Goal: Communication & Community: Answer question/provide support

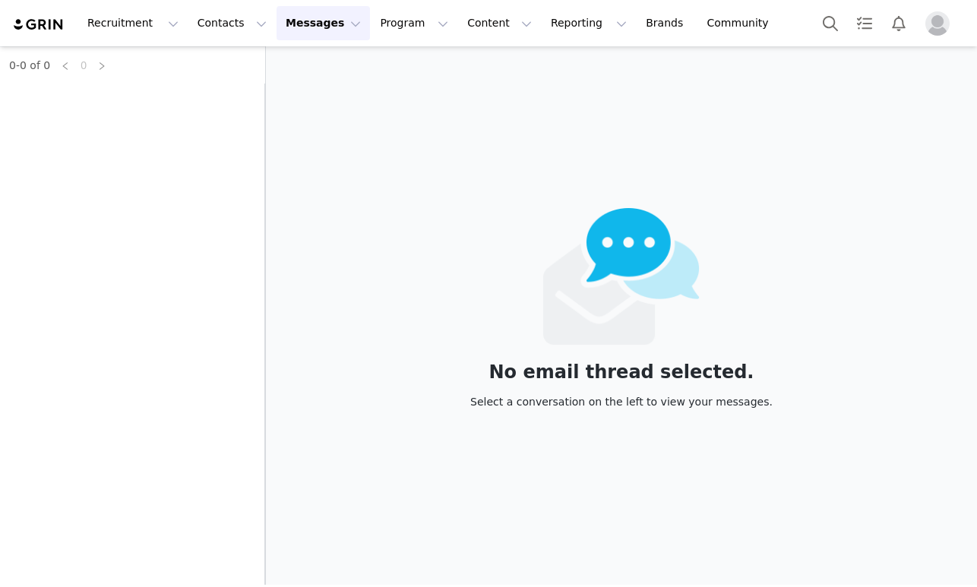
click at [308, 30] on button "Messages Messages" at bounding box center [323, 23] width 93 height 34
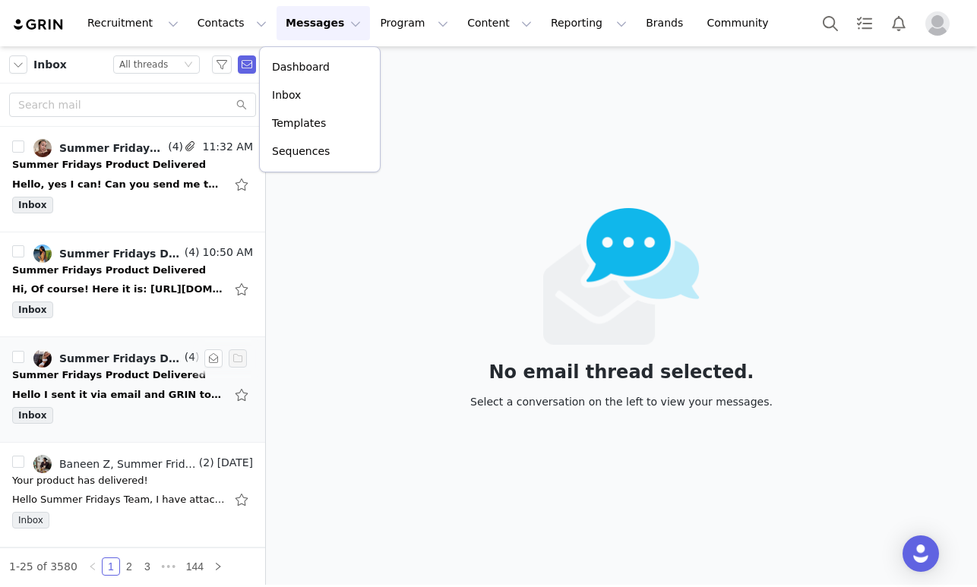
click at [116, 381] on div "Summer Fridays Product Delivered" at bounding box center [109, 375] width 194 height 15
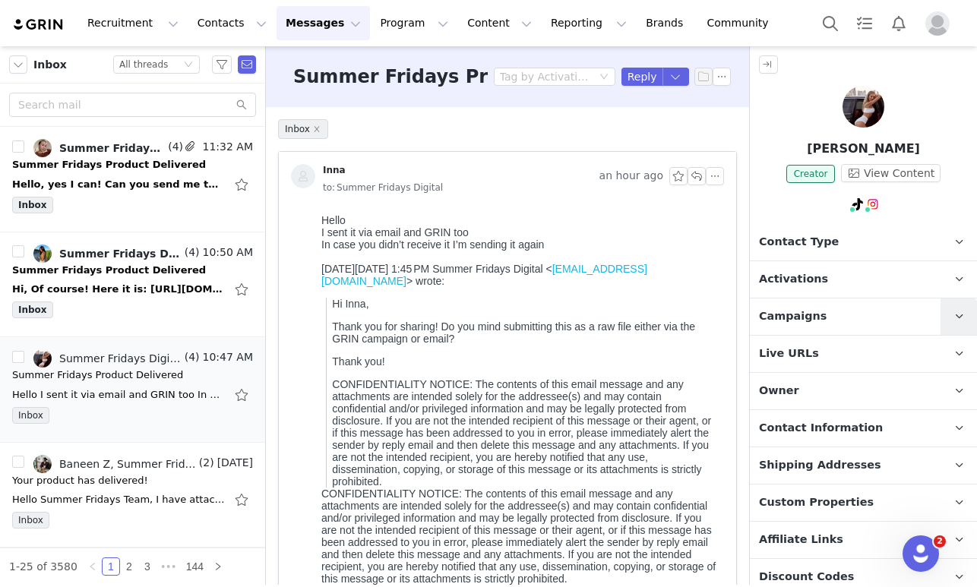
click at [960, 318] on icon at bounding box center [959, 317] width 8 height 10
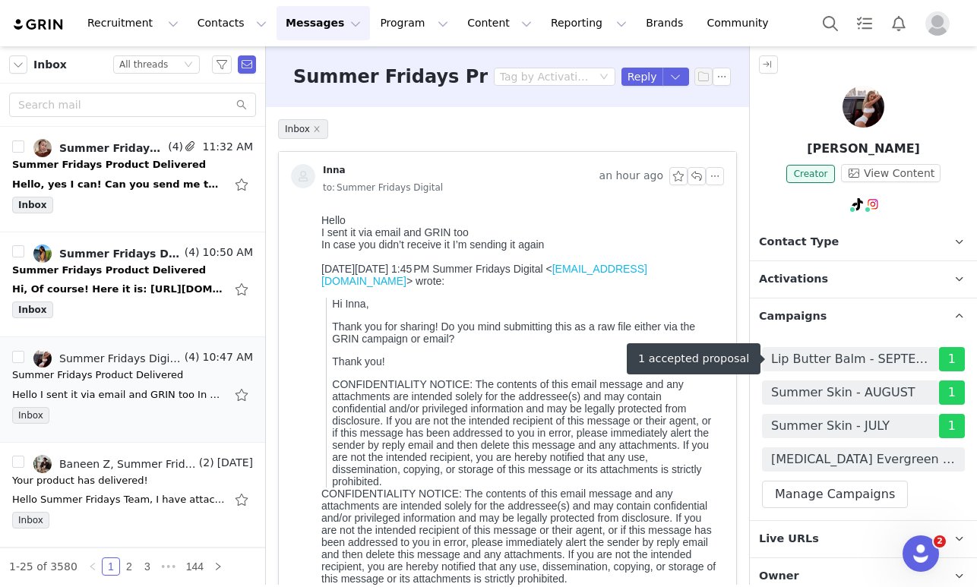
click at [834, 359] on span "Lip Butter Balm - SEPTEMBER" at bounding box center [850, 359] width 159 height 18
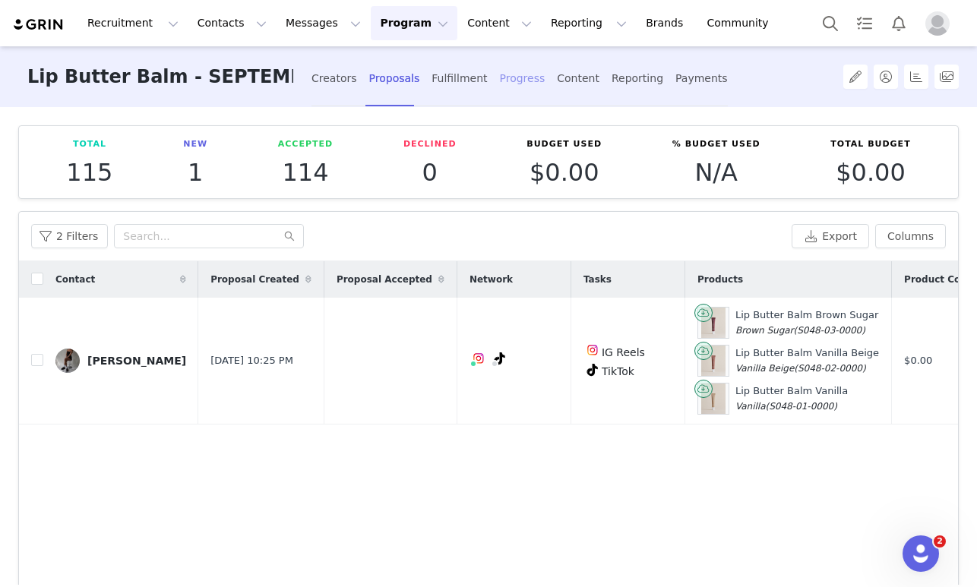
click at [500, 77] on div "Progress" at bounding box center [523, 79] width 46 height 40
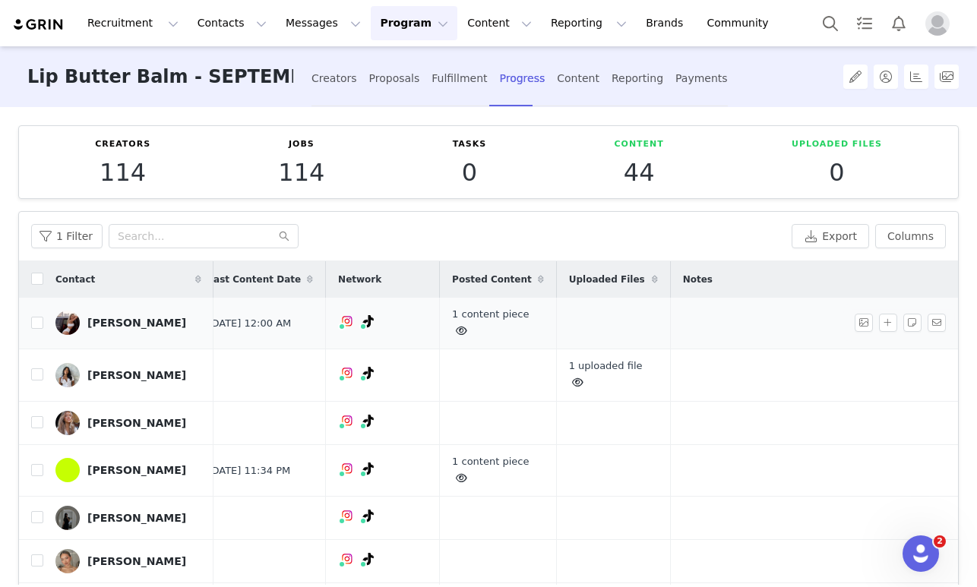
scroll to position [0, 742]
click at [290, 24] on button "Messages Messages" at bounding box center [323, 23] width 93 height 34
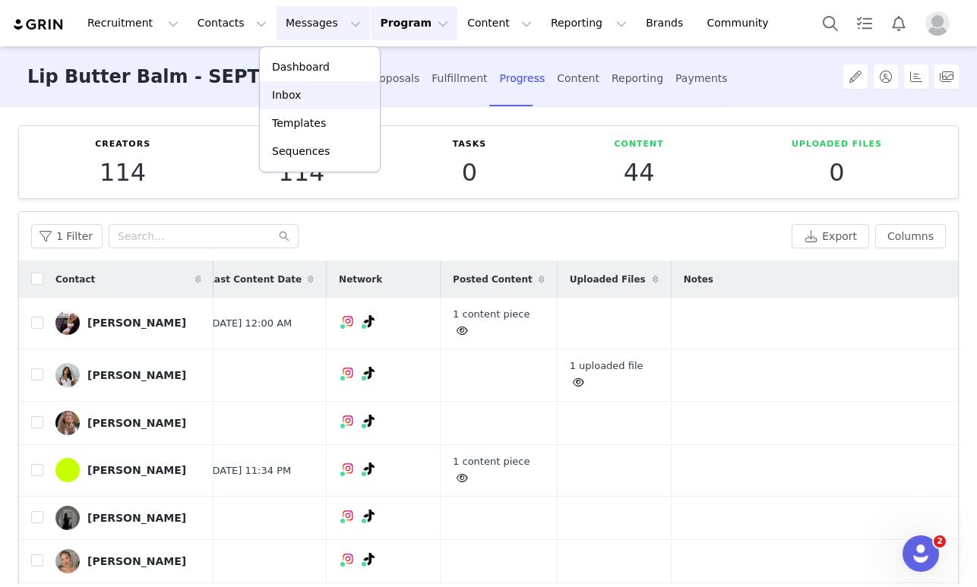
click at [293, 93] on p "Inbox" at bounding box center [286, 95] width 29 height 16
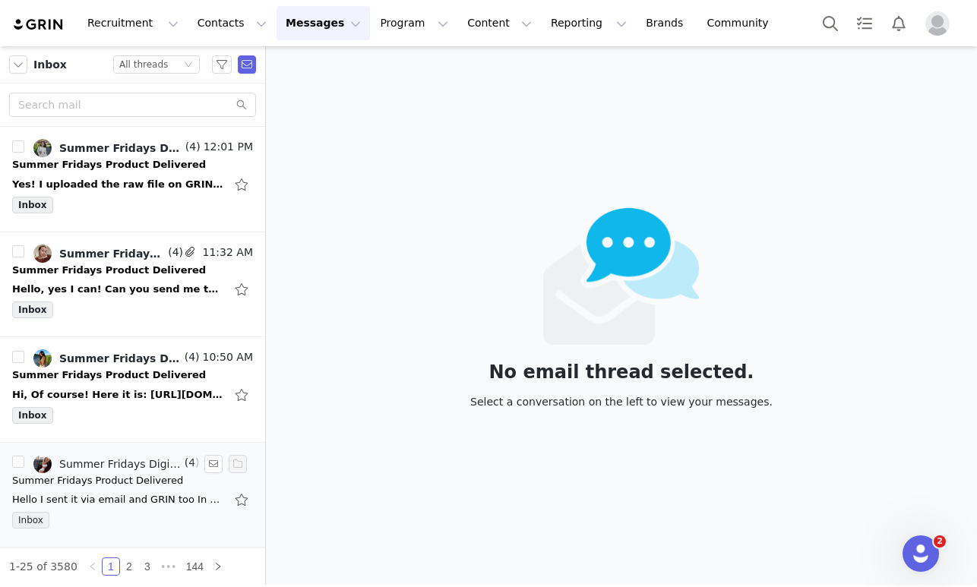
click at [100, 496] on div "Hello I sent it via email and GRIN too In case you didn’t receive it I’m sendin…" at bounding box center [118, 499] width 213 height 15
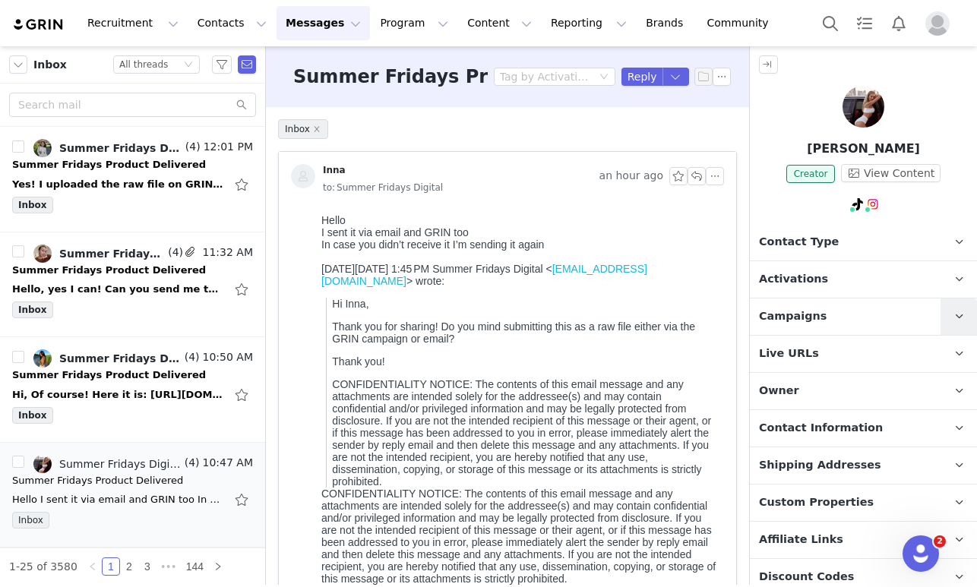
click at [960, 309] on span at bounding box center [959, 317] width 18 height 18
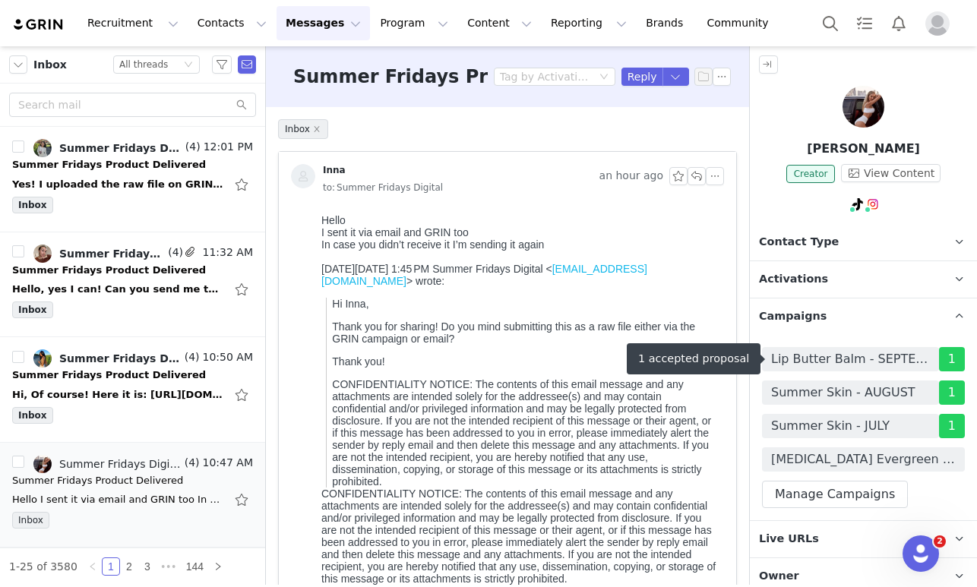
click at [841, 355] on span "Lip Butter Balm - SEPTEMBER" at bounding box center [850, 359] width 159 height 18
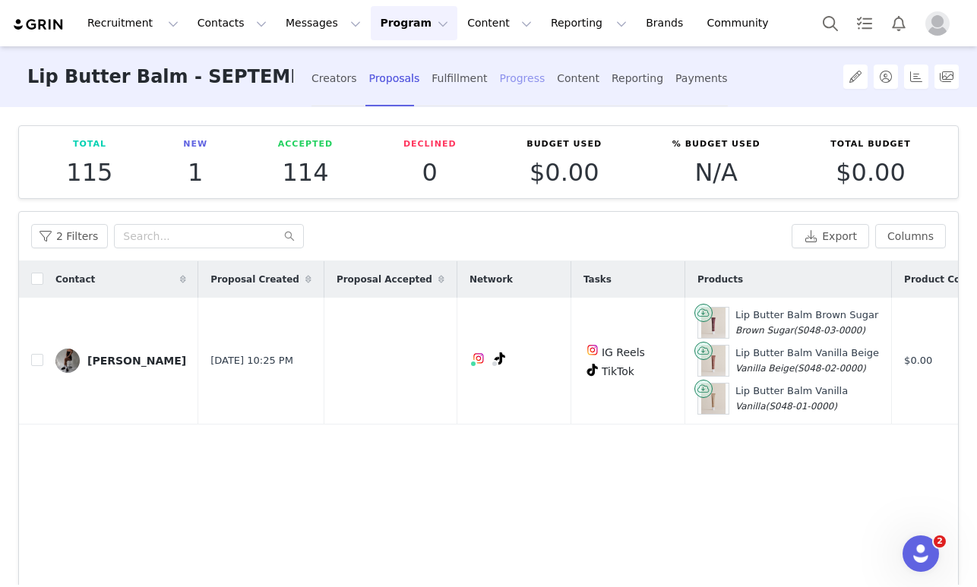
click at [500, 81] on div "Progress" at bounding box center [523, 79] width 46 height 40
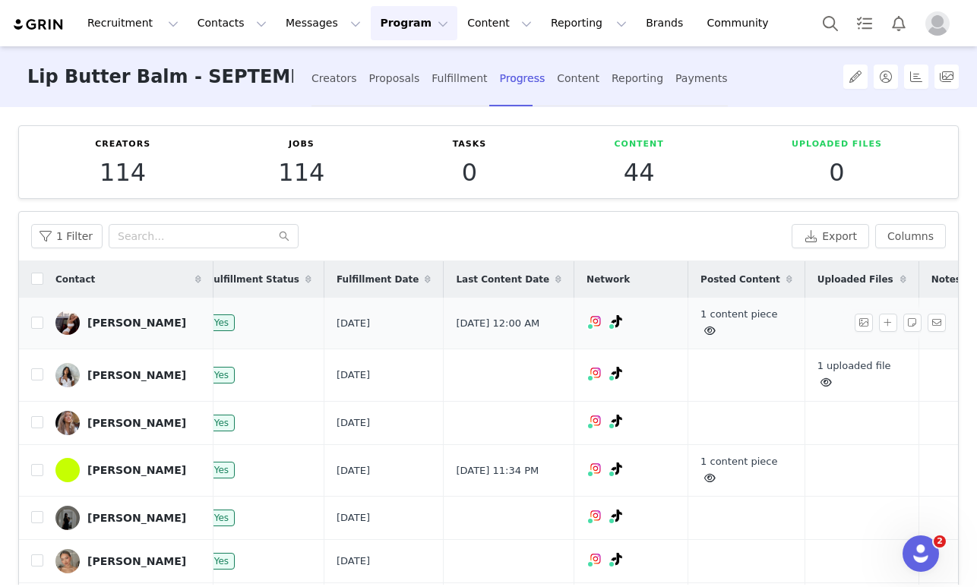
scroll to position [0, 495]
click at [700, 314] on link "1 content piece" at bounding box center [738, 323] width 77 height 28
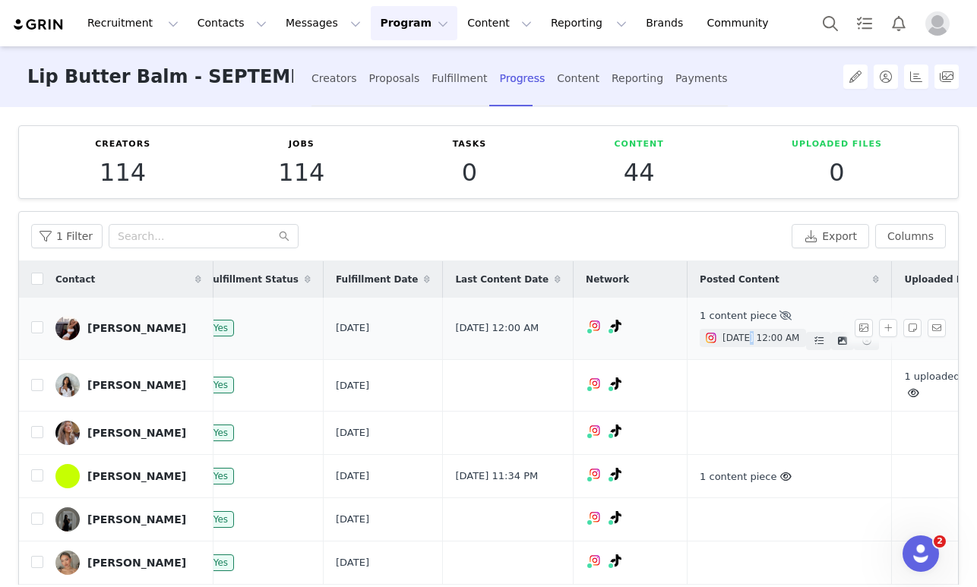
click at [723, 339] on span "[DATE] 12:00 AM" at bounding box center [761, 338] width 77 height 14
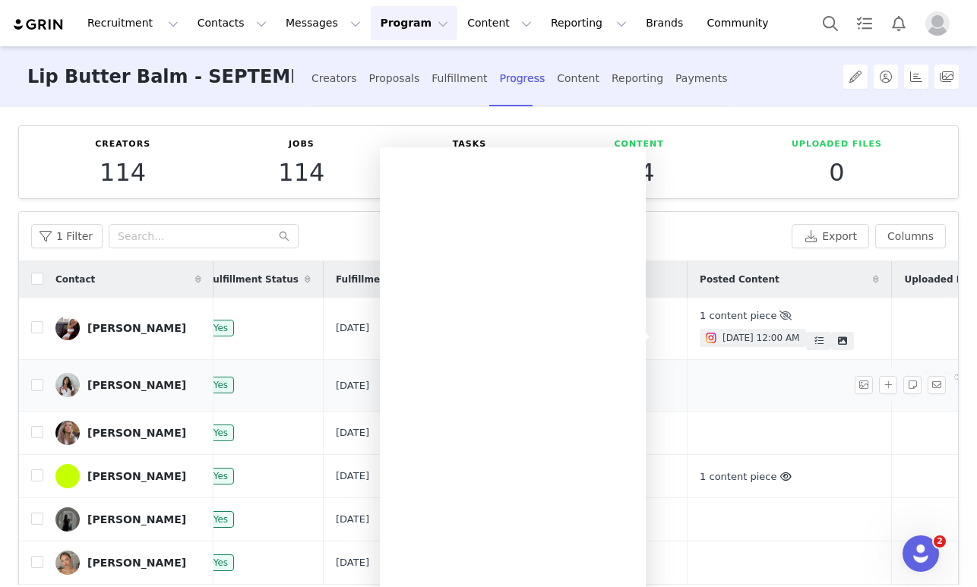
click at [769, 397] on td at bounding box center [790, 385] width 204 height 52
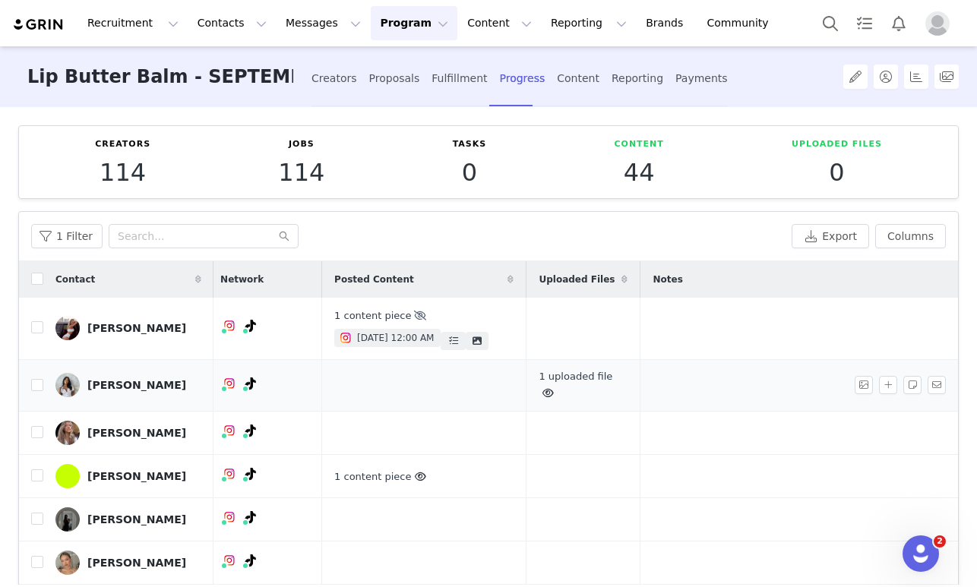
scroll to position [0, 860]
click at [290, 16] on button "Messages Messages" at bounding box center [323, 23] width 93 height 34
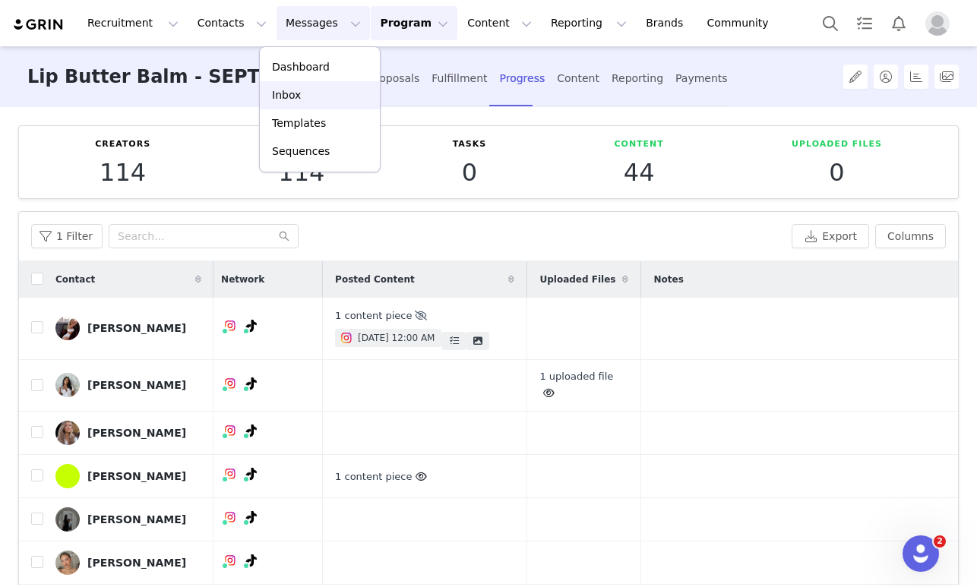
click at [309, 93] on div "Inbox" at bounding box center [320, 95] width 102 height 16
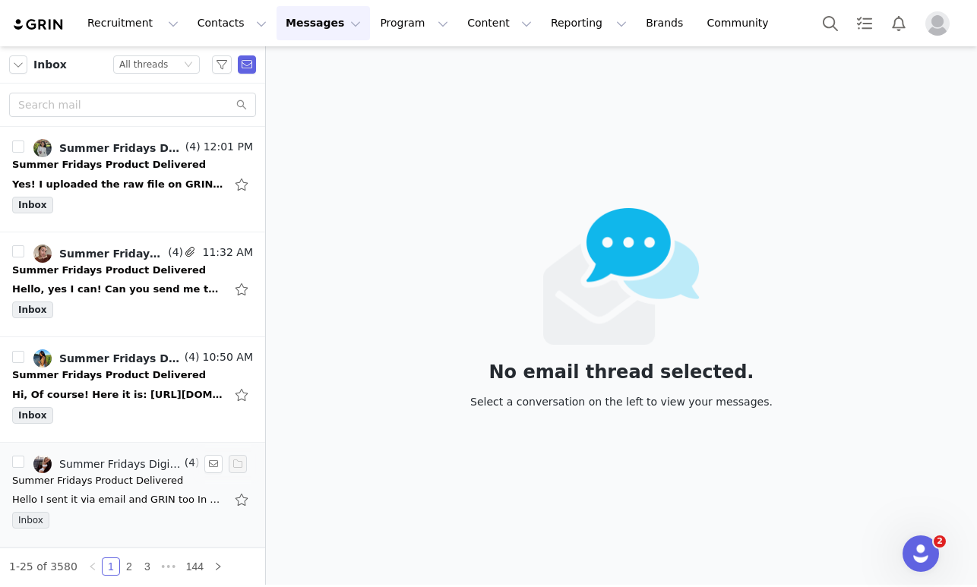
click at [115, 516] on div "Inbox" at bounding box center [132, 523] width 241 height 23
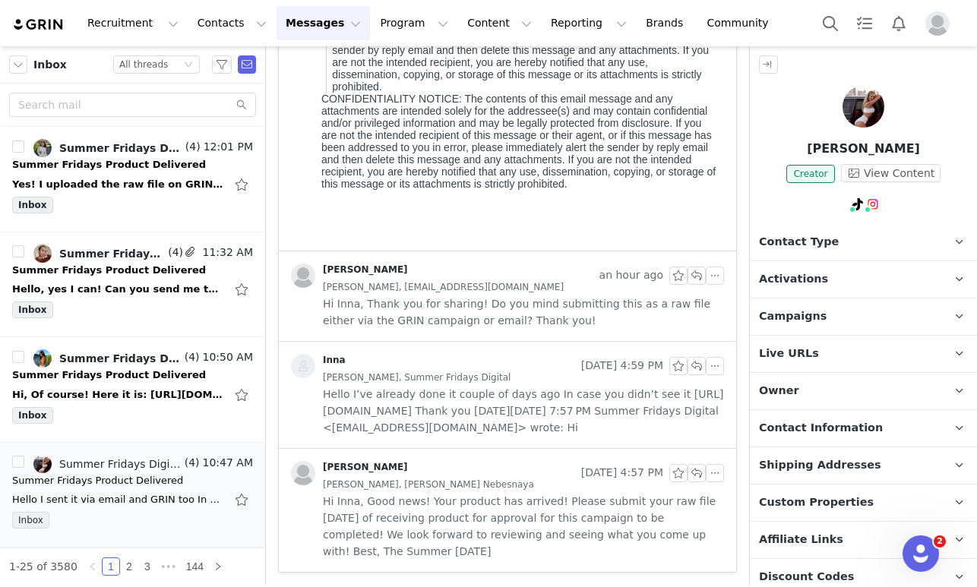
scroll to position [412, 0]
click at [481, 386] on span "Hello I’ve already done it couple of days ago In case you didn’t see it [URL][D…" at bounding box center [523, 411] width 401 height 50
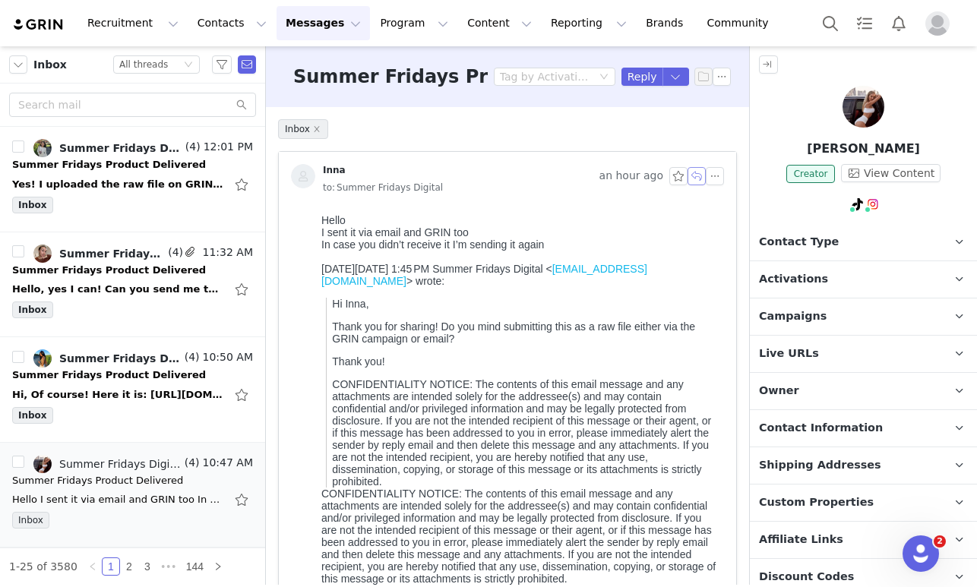
scroll to position [0, 0]
click at [697, 172] on button "button" at bounding box center [697, 176] width 18 height 18
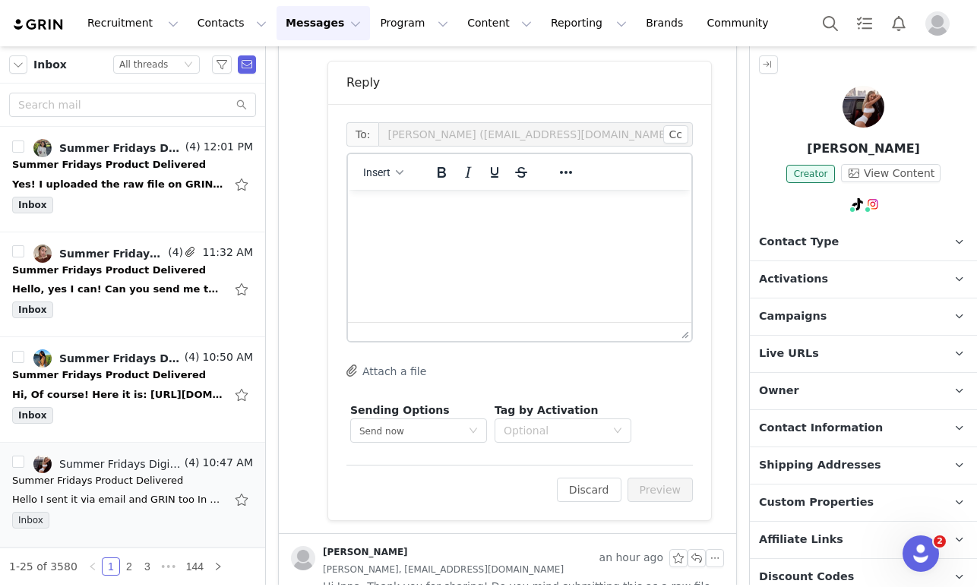
click at [381, 203] on p "Rich Text Area. Press ALT-0 for help." at bounding box center [519, 210] width 319 height 17
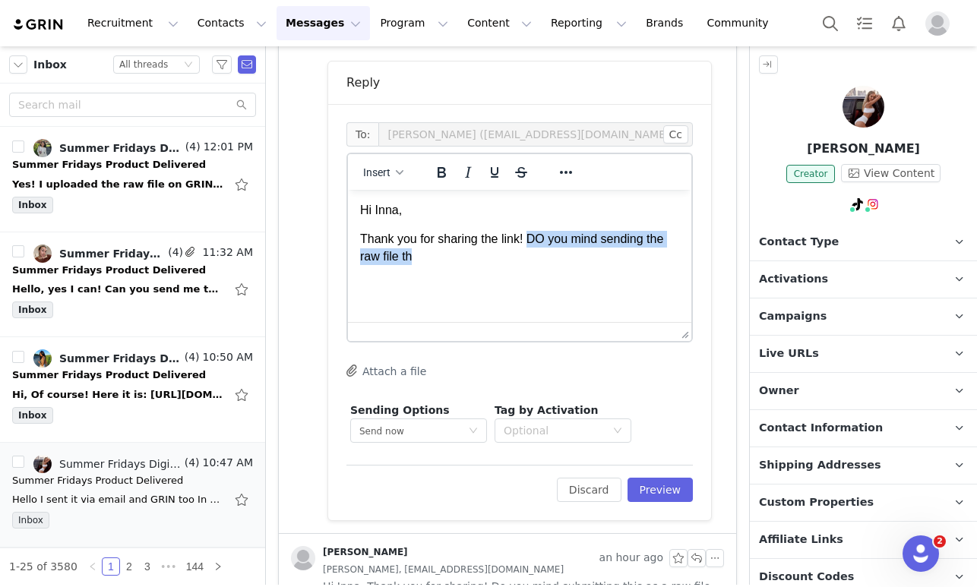
drag, startPoint x: 533, startPoint y: 242, endPoint x: 540, endPoint y: 276, distance: 35.0
click at [540, 276] on html "Hi [PERSON_NAME], Thank you for sharing the link! DO you mind sending the raw f…" at bounding box center [519, 233] width 343 height 87
drag, startPoint x: 390, startPoint y: 289, endPoint x: 447, endPoint y: 325, distance: 67.7
click at [447, 307] on html "Hi [PERSON_NAME], Thank you for sharing the link! We are looking for the raw fi…" at bounding box center [519, 248] width 343 height 117
click at [374, 303] on html "Hi [PERSON_NAME], Thank you for sharing the link! We are looking for the raw fi…" at bounding box center [519, 248] width 343 height 117
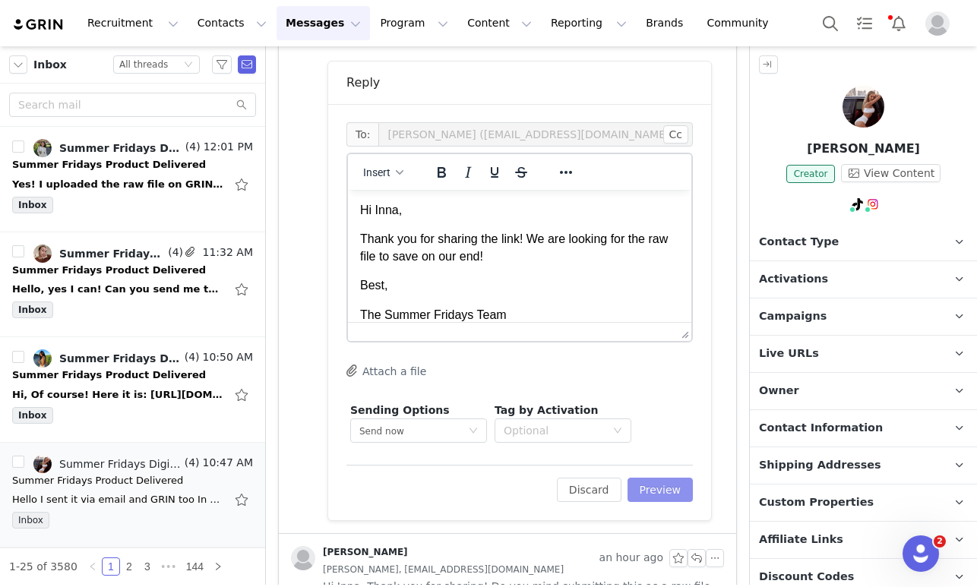
click at [666, 497] on button "Preview" at bounding box center [661, 490] width 66 height 24
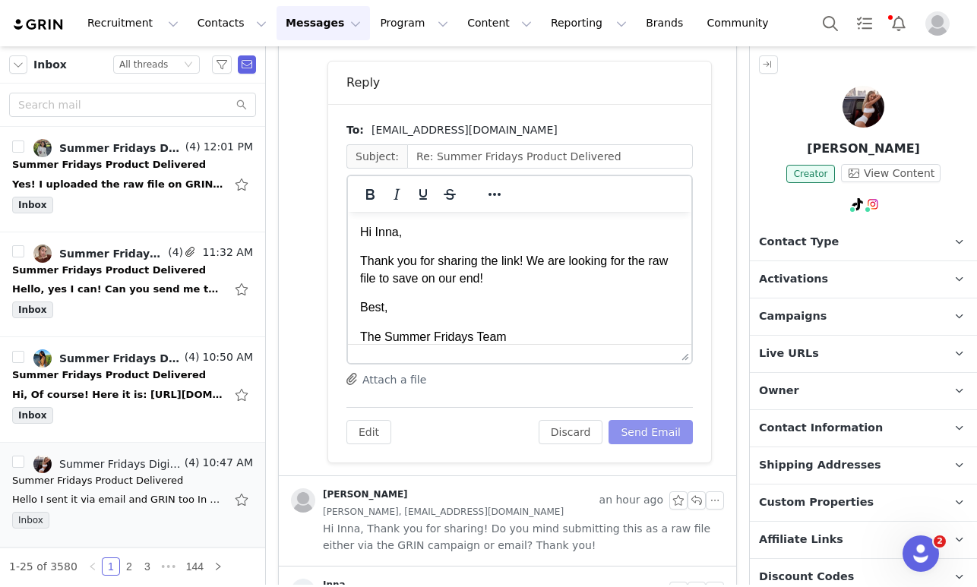
click at [660, 430] on button "Send Email" at bounding box center [651, 432] width 84 height 24
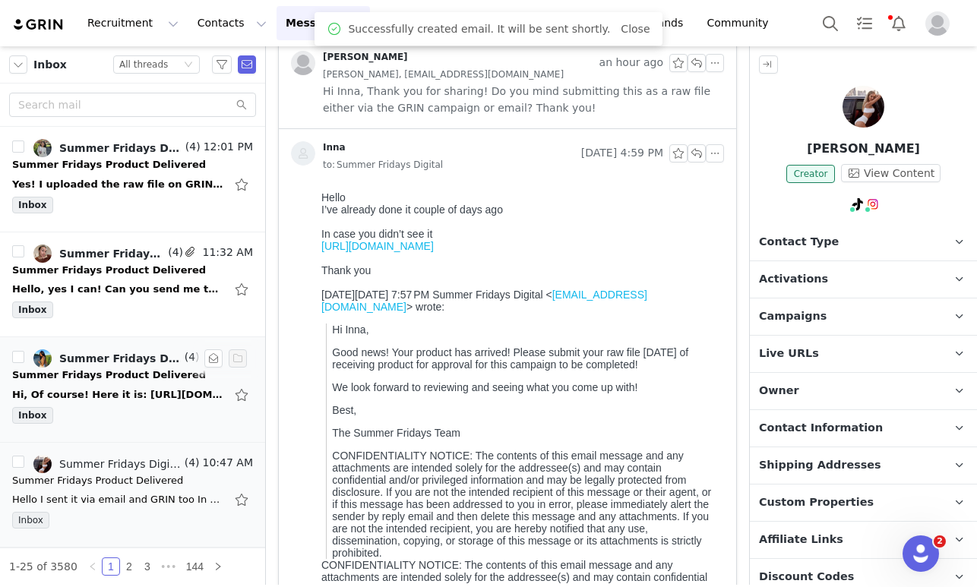
click at [87, 405] on div "Hi, Of course! Here it is: [URL][DOMAIN_NAME] Let me know if this works! [PERSO…" at bounding box center [132, 395] width 241 height 24
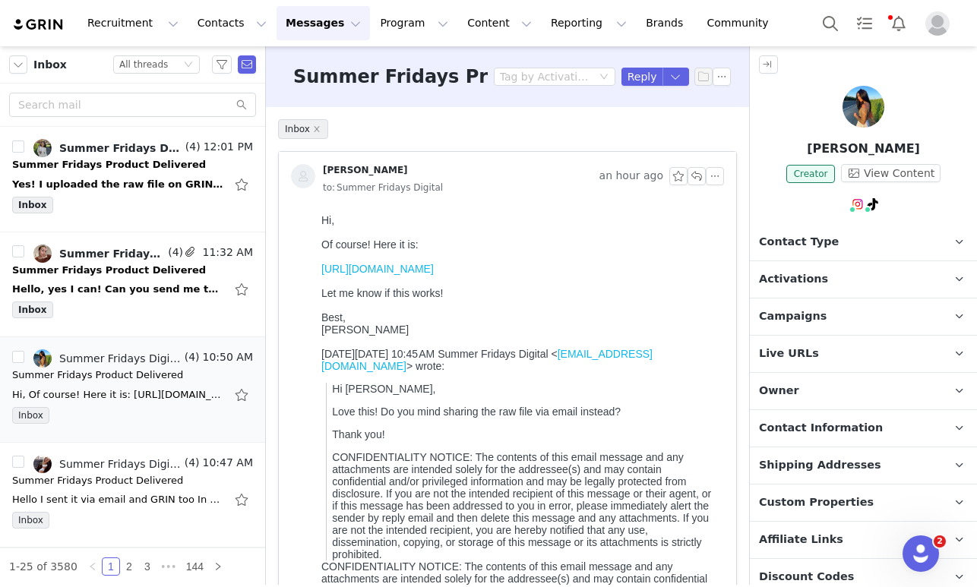
click at [416, 274] on link "[URL][DOMAIN_NAME]" at bounding box center [377, 269] width 112 height 12
click at [695, 182] on button "button" at bounding box center [697, 176] width 18 height 18
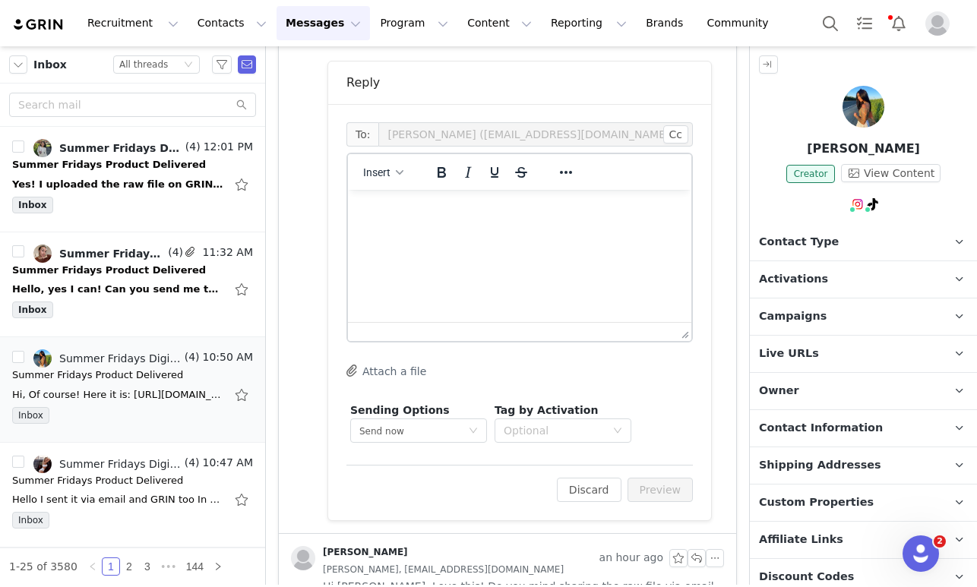
click at [363, 214] on p "Rich Text Area. Press ALT-0 for help." at bounding box center [519, 210] width 319 height 17
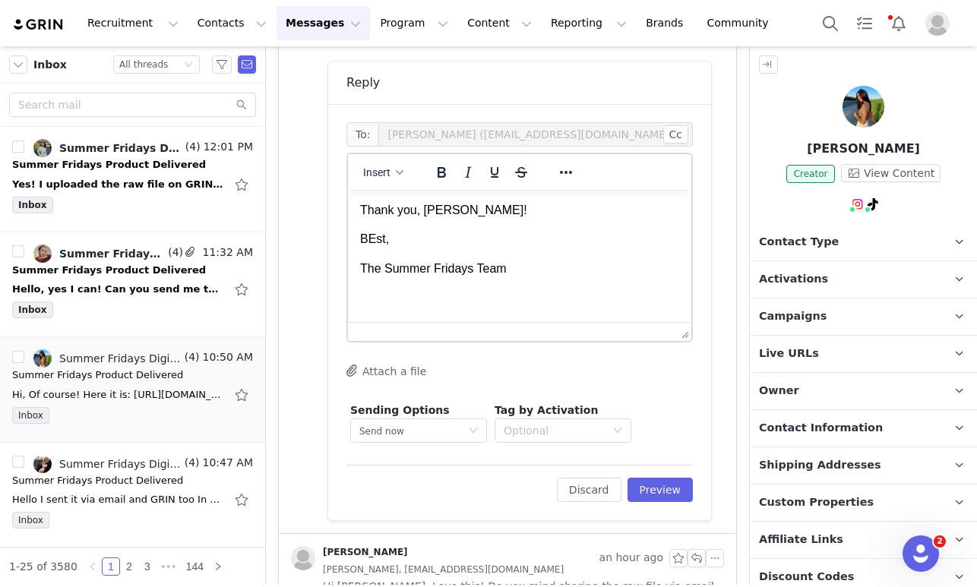
click at [375, 239] on p "BEst," at bounding box center [519, 239] width 319 height 17
click at [656, 490] on button "Preview" at bounding box center [661, 490] width 66 height 24
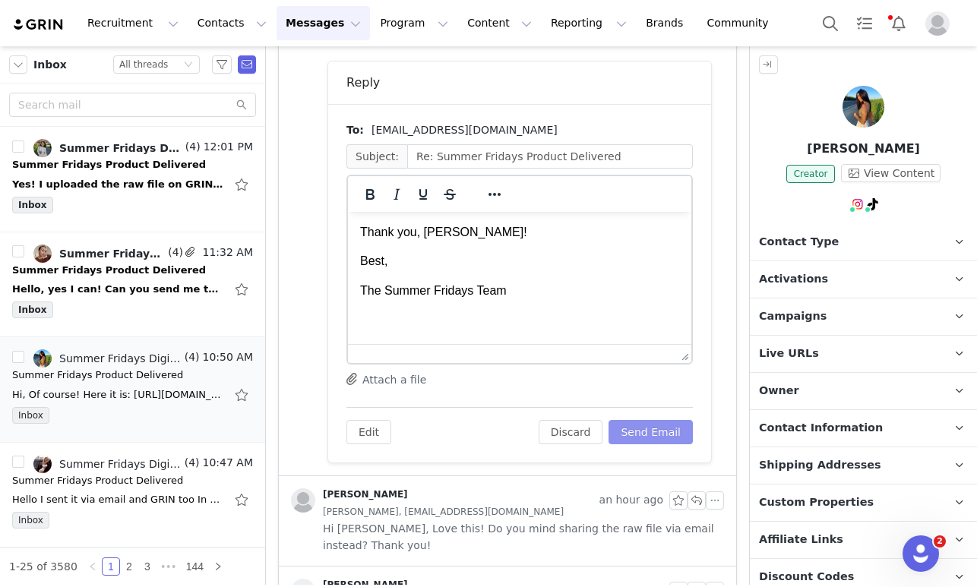
click at [651, 429] on button "Send Email" at bounding box center [651, 432] width 84 height 24
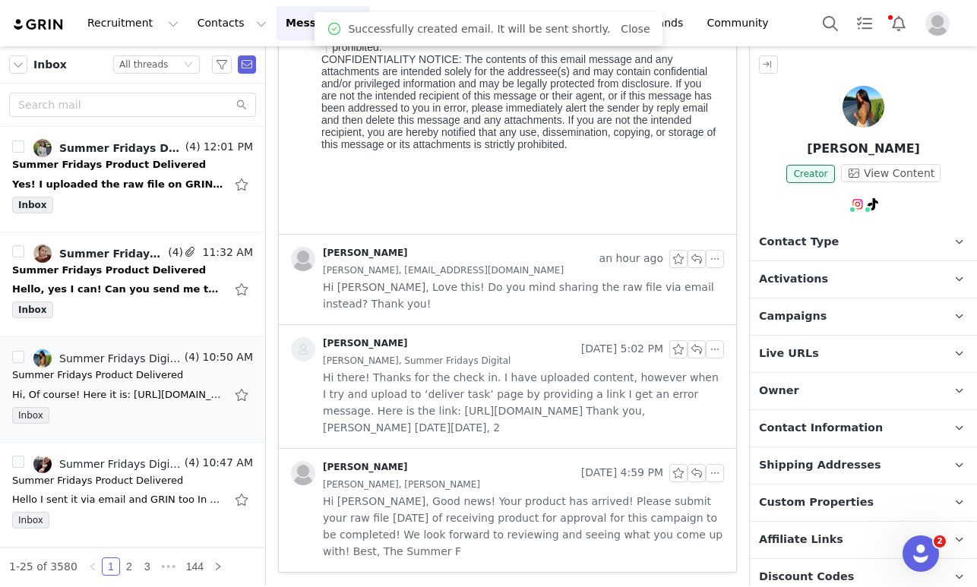
scroll to position [508, 0]
click at [87, 269] on div "Summer Fridays Product Delivered" at bounding box center [109, 270] width 194 height 15
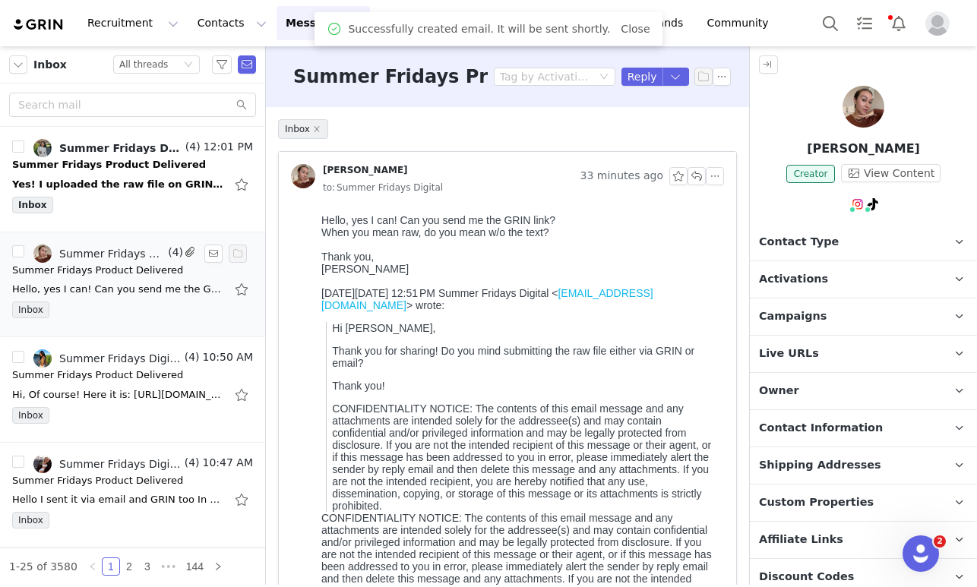
scroll to position [0, 0]
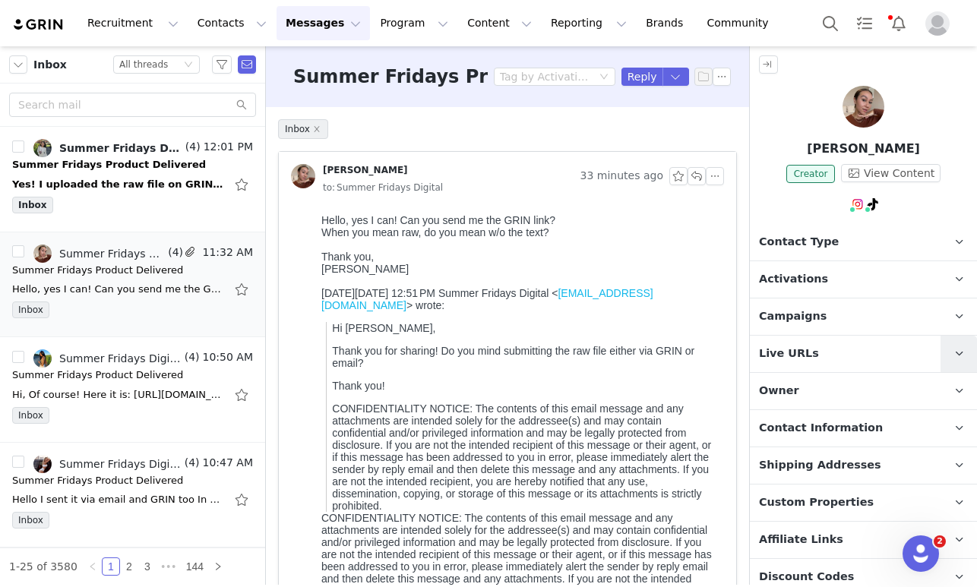
click at [959, 363] on link at bounding box center [959, 354] width 36 height 36
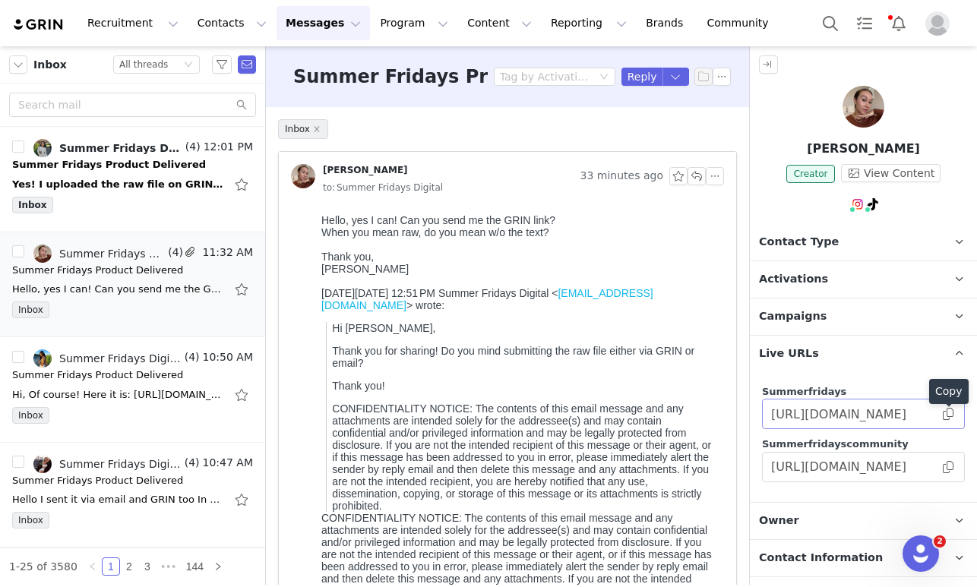
click at [950, 414] on span at bounding box center [948, 414] width 15 height 0
click at [695, 180] on button "button" at bounding box center [697, 176] width 18 height 18
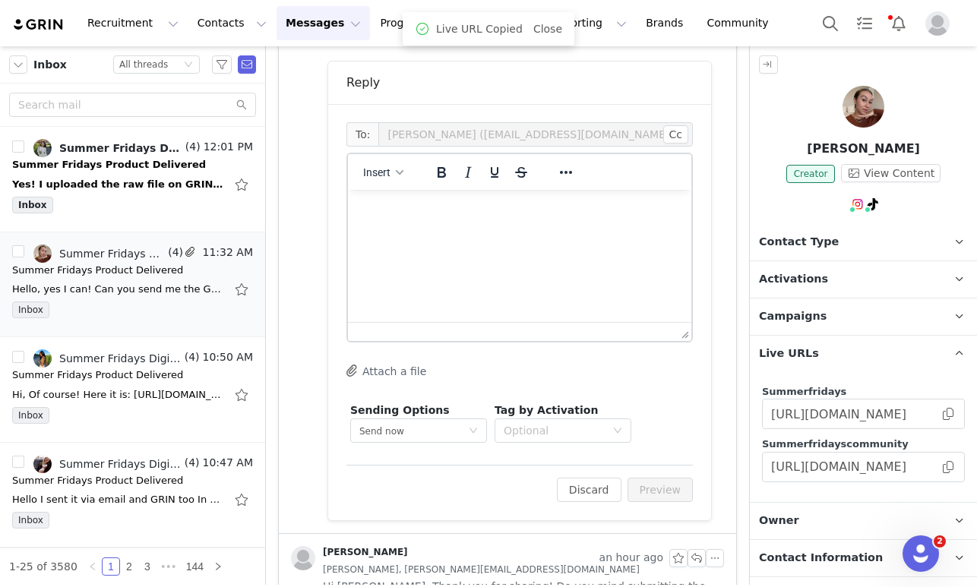
click at [387, 204] on p "Rich Text Area. Press ALT-0 for help." at bounding box center [519, 210] width 319 height 17
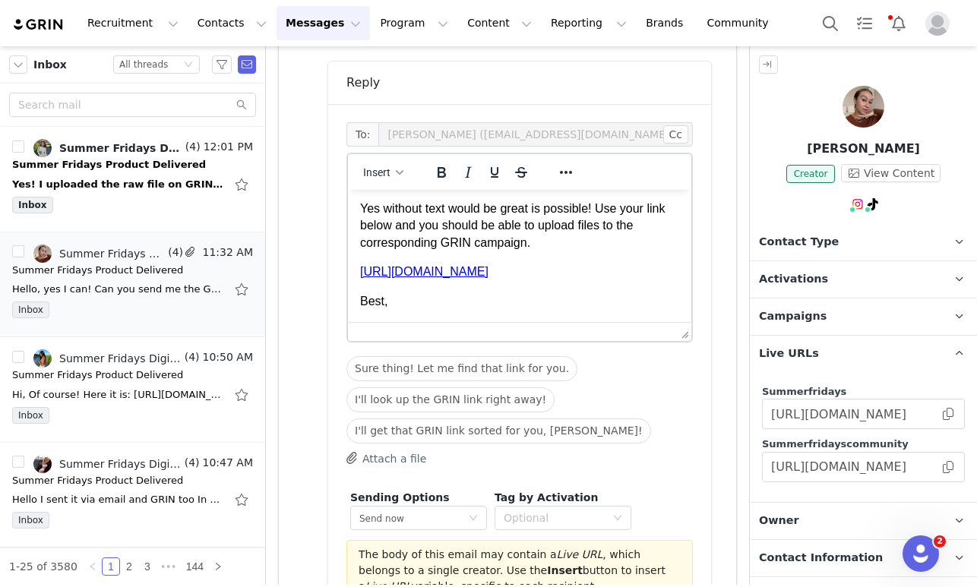
scroll to position [17, 0]
click at [379, 201] on p "Yes without text would be great is possible! Use your link below and you should…" at bounding box center [519, 226] width 319 height 51
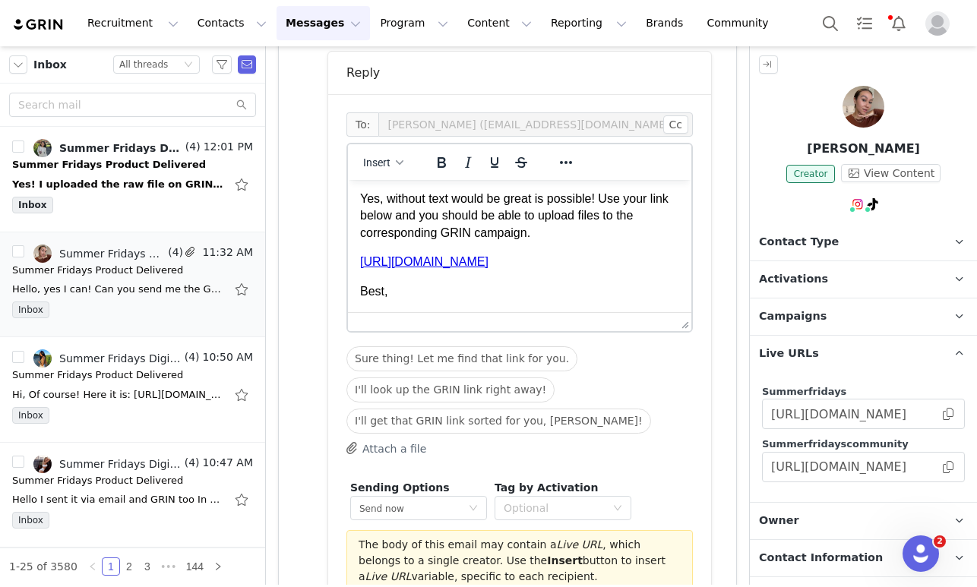
scroll to position [647, 0]
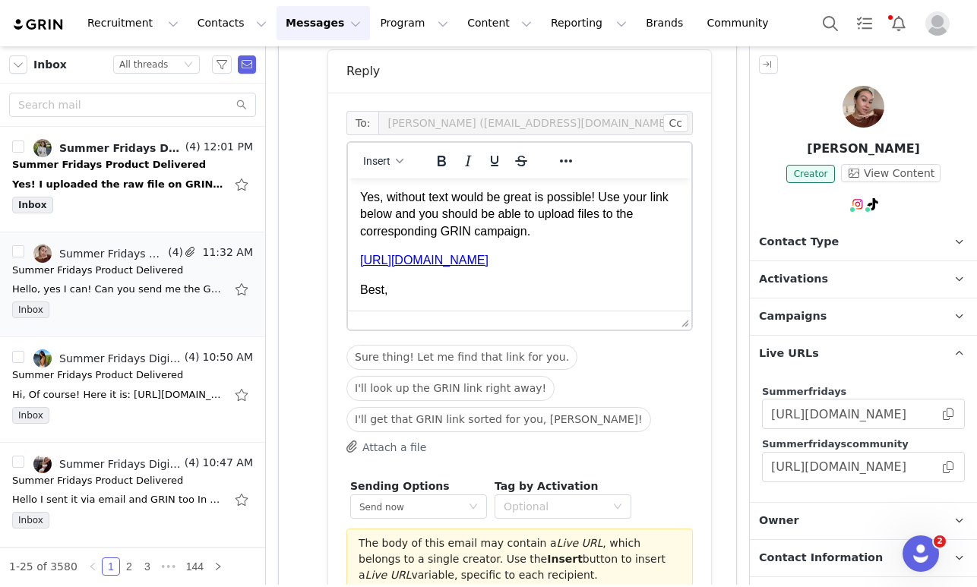
click at [546, 189] on p "Yes, without text would be great is possible! Use your link below and you shoul…" at bounding box center [519, 214] width 319 height 51
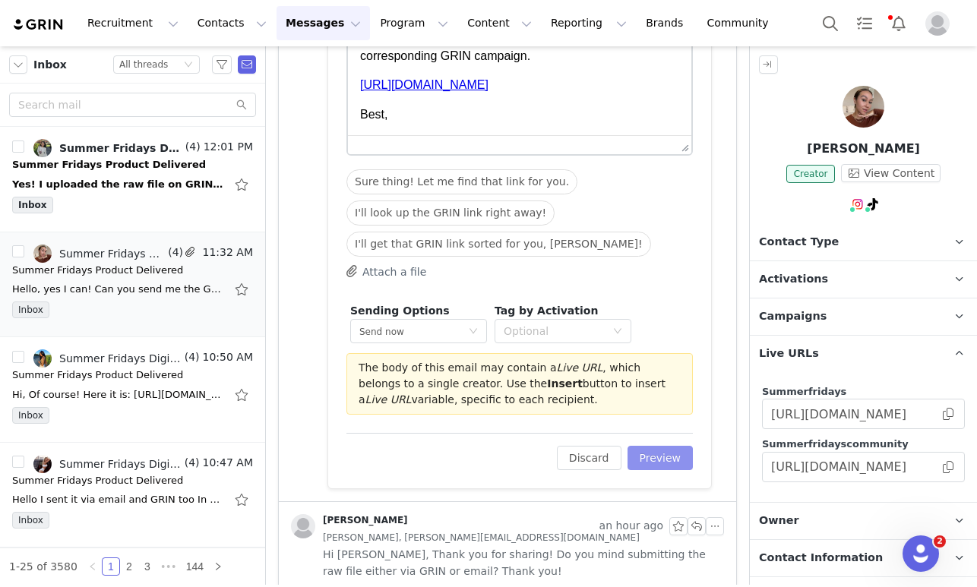
click at [664, 455] on button "Preview" at bounding box center [661, 458] width 66 height 24
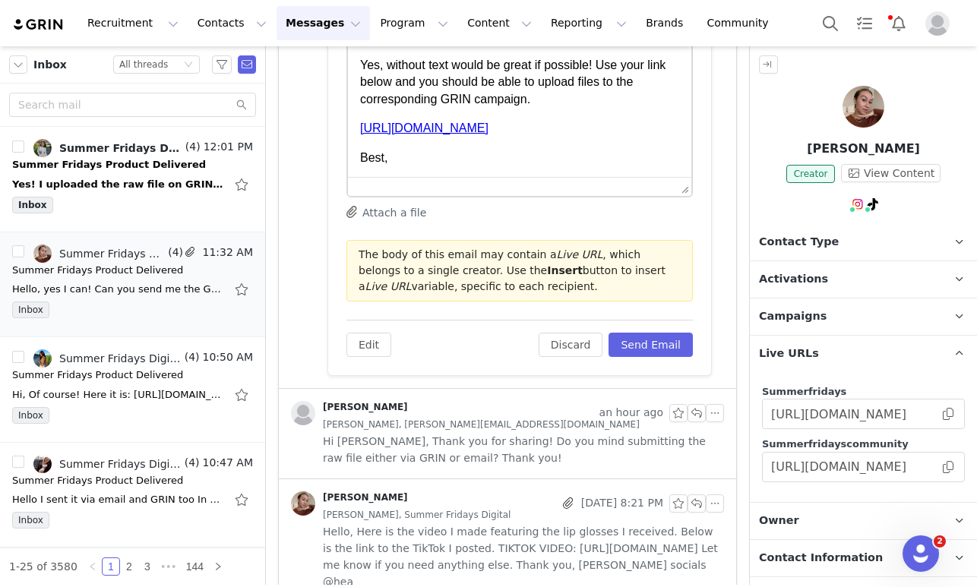
scroll to position [0, 0]
click at [648, 336] on button "Send Email" at bounding box center [651, 345] width 84 height 24
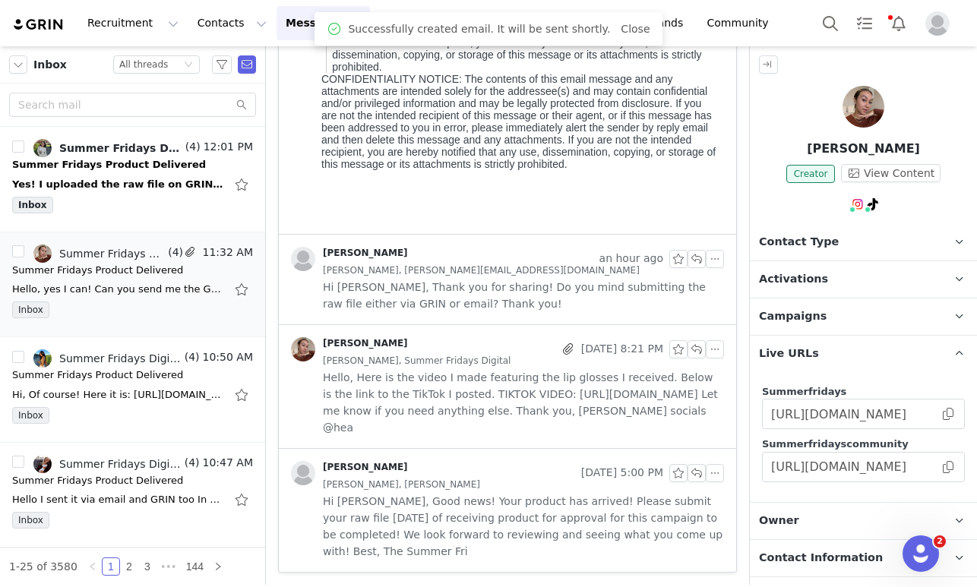
scroll to position [439, 0]
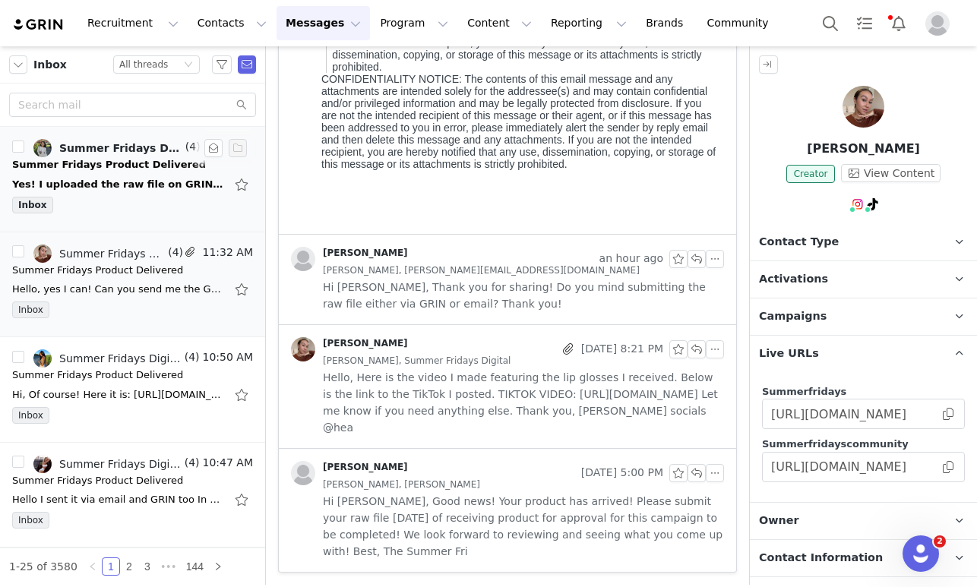
click at [110, 172] on div "Yes! I uploaded the raw file on GRIN. Best, [PERSON_NAME] On [DATE] 12:50 PM, S…" at bounding box center [132, 184] width 241 height 24
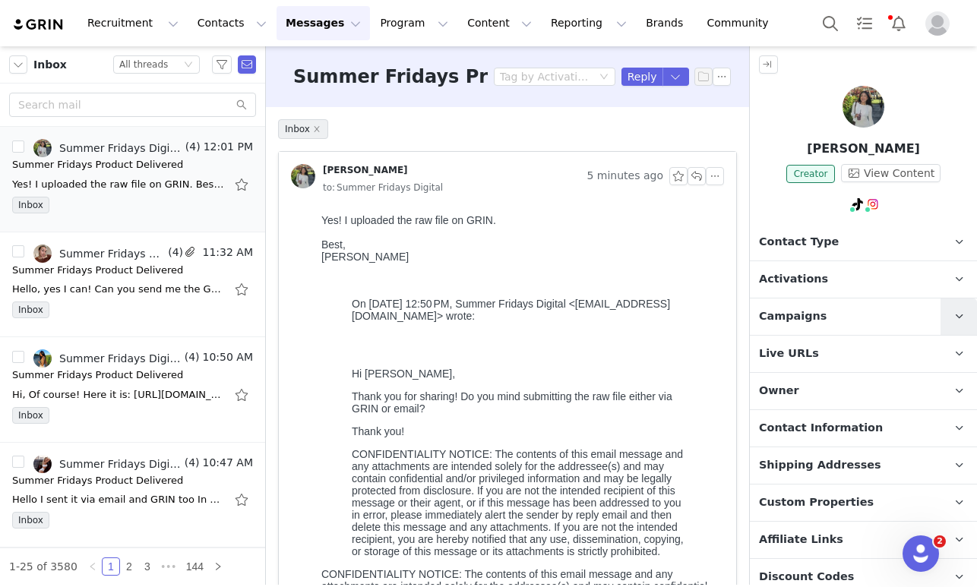
scroll to position [0, 0]
click at [957, 308] on span at bounding box center [959, 317] width 18 height 18
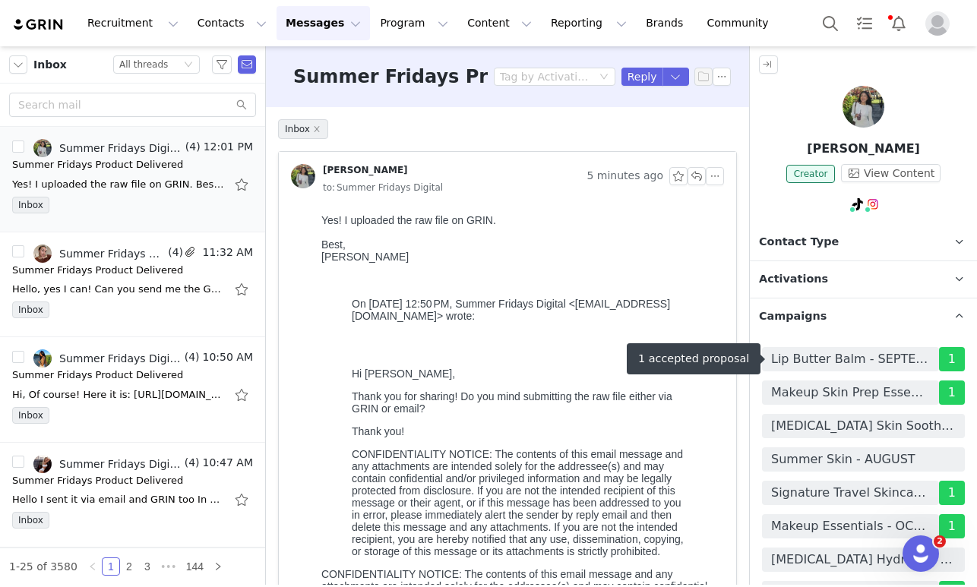
click at [802, 360] on span "Lip Butter Balm - SEPTEMBER" at bounding box center [850, 359] width 159 height 18
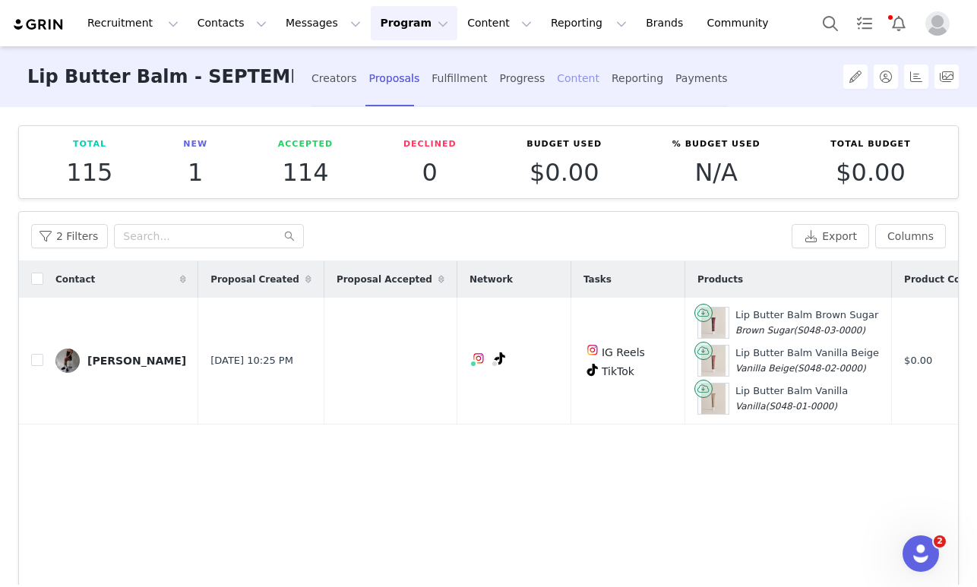
click at [557, 81] on div "Content" at bounding box center [578, 79] width 43 height 40
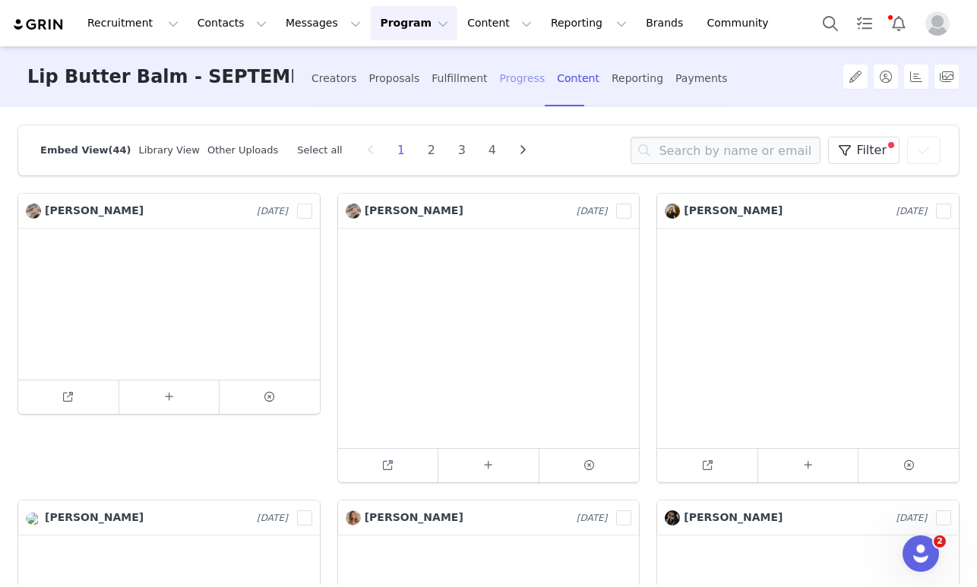
click at [500, 77] on div "Progress" at bounding box center [523, 79] width 46 height 40
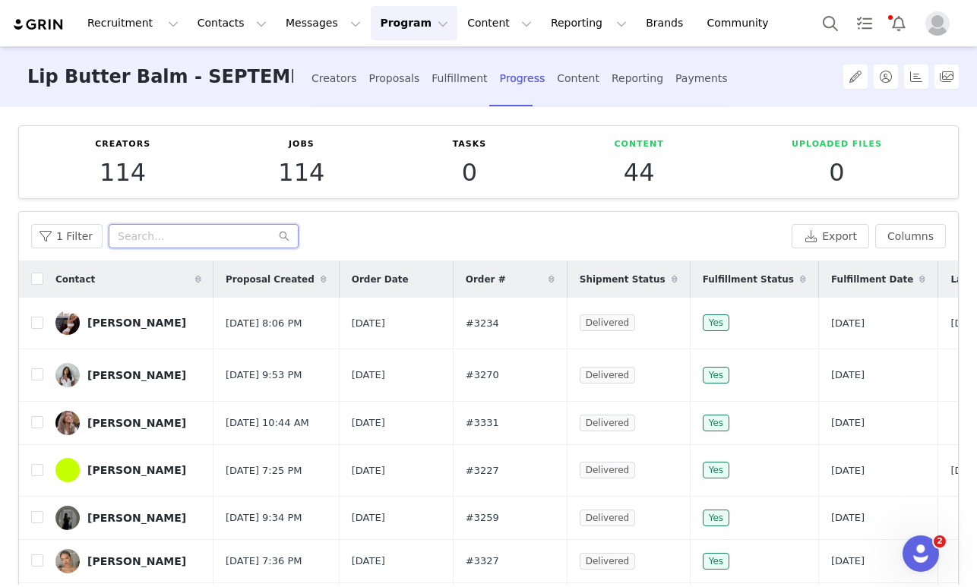
click at [210, 233] on input "text" at bounding box center [204, 236] width 190 height 24
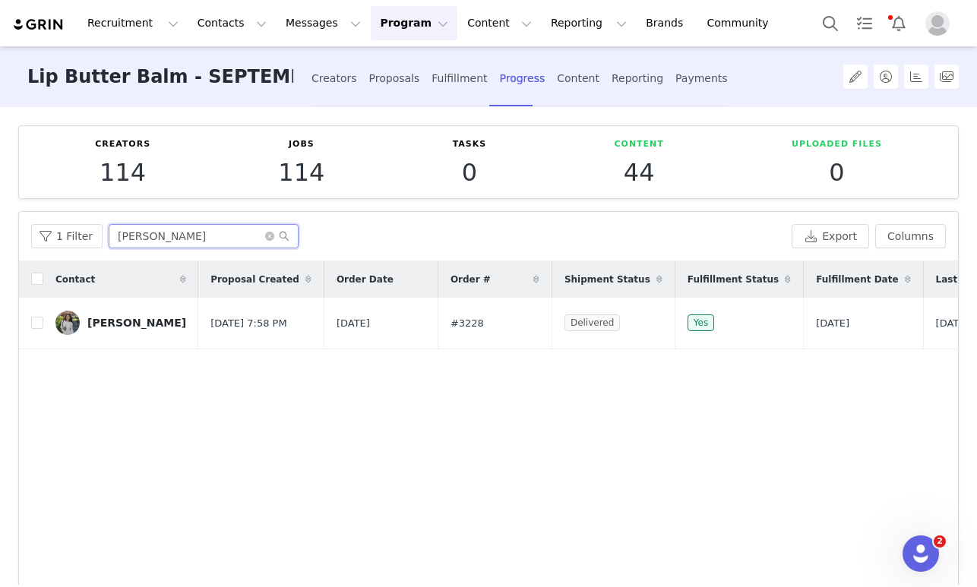
type input "[PERSON_NAME]"
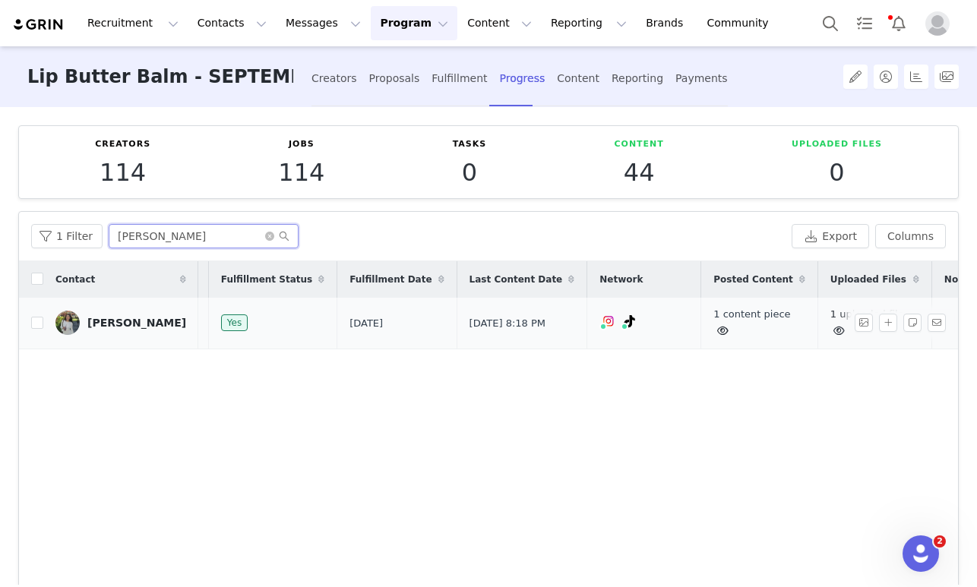
scroll to position [0, 466]
click at [831, 310] on link "1 uploaded file" at bounding box center [868, 323] width 74 height 28
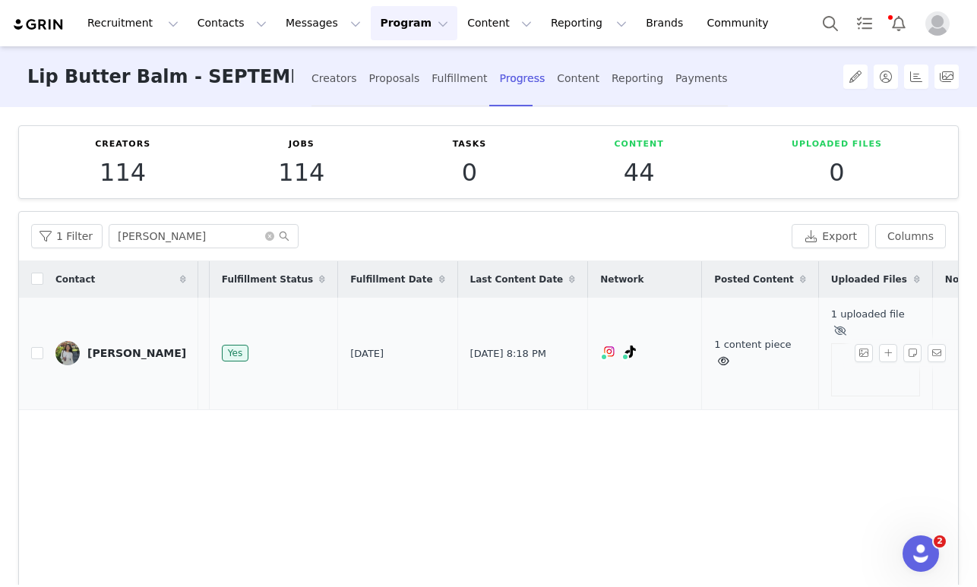
click at [831, 375] on div at bounding box center [875, 369] width 89 height 53
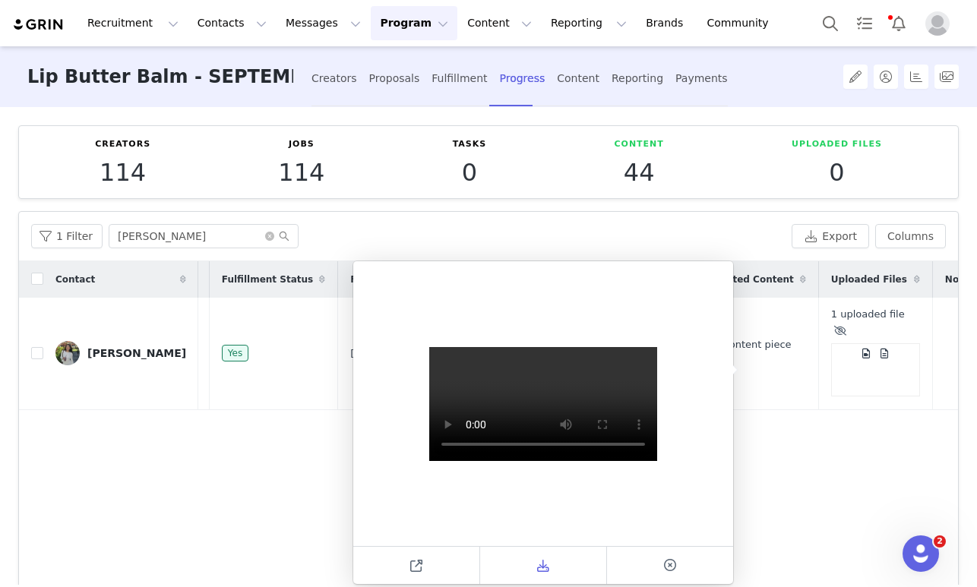
click at [542, 561] on icon at bounding box center [543, 566] width 12 height 12
click at [835, 503] on div "Contact Proposal Created Order Date Order # Shipment Status Fulfillment Status …" at bounding box center [488, 442] width 939 height 362
click at [932, 378] on td at bounding box center [986, 354] width 108 height 112
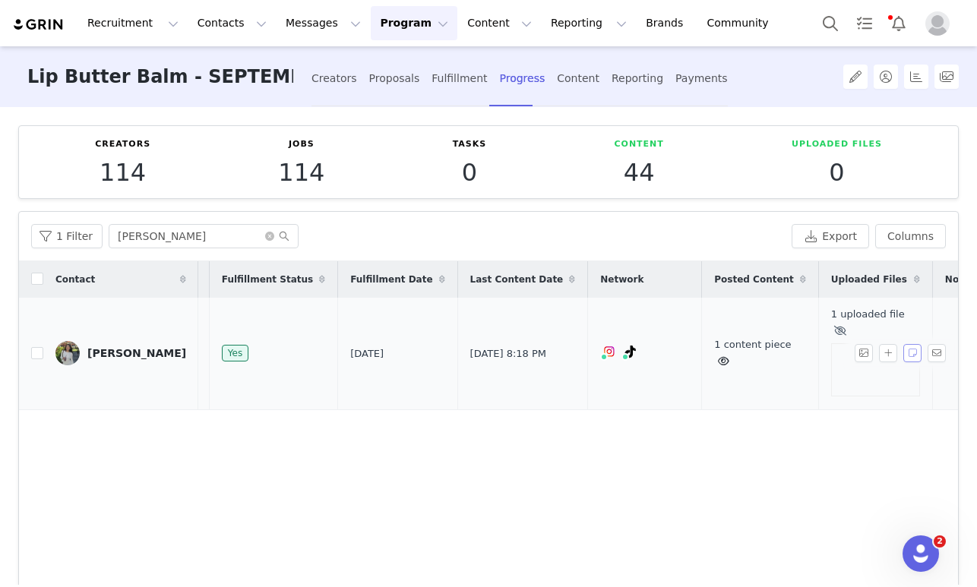
click at [914, 353] on button "button" at bounding box center [913, 353] width 18 height 18
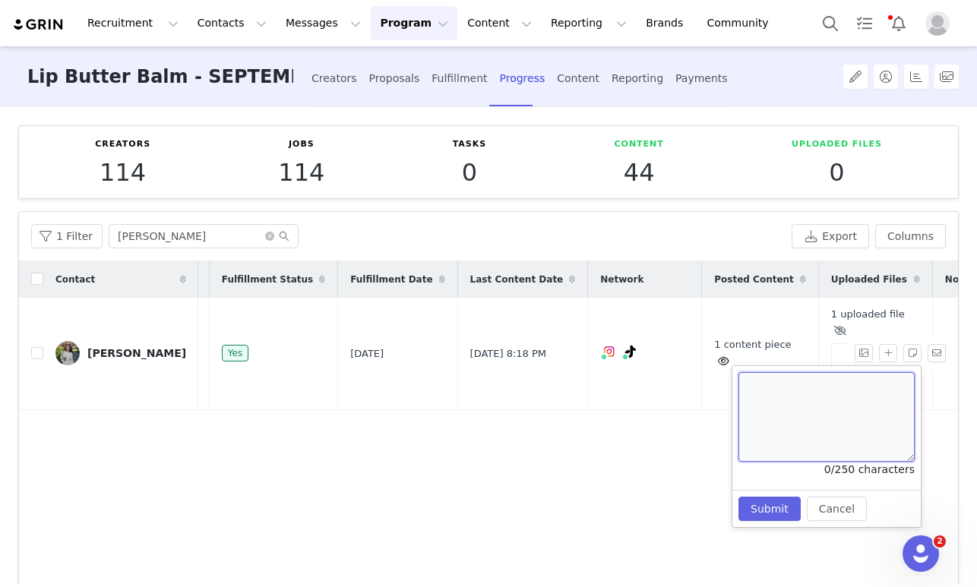
click at [849, 388] on textarea at bounding box center [827, 417] width 176 height 90
type textarea "approved, email sent"
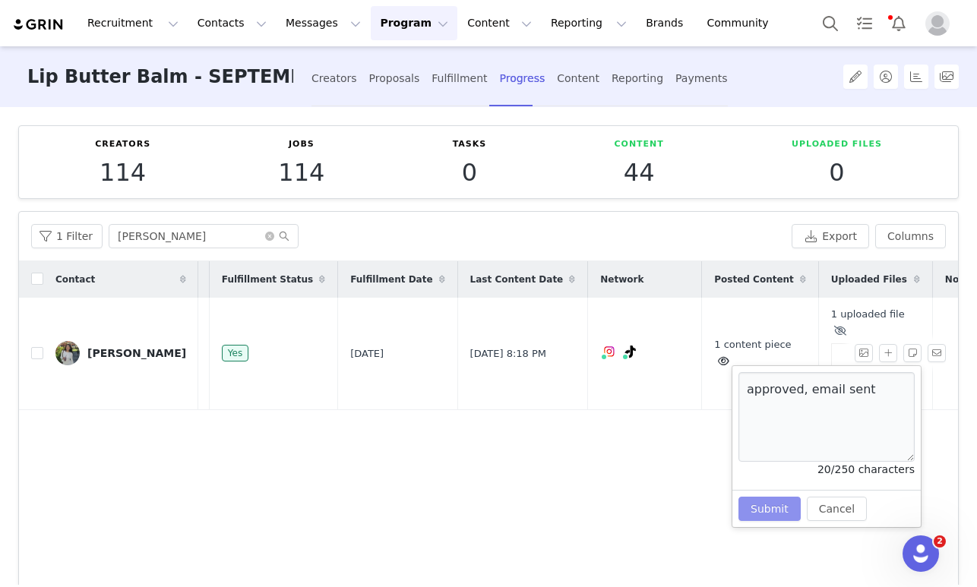
click at [752, 513] on button "Submit" at bounding box center [770, 509] width 62 height 24
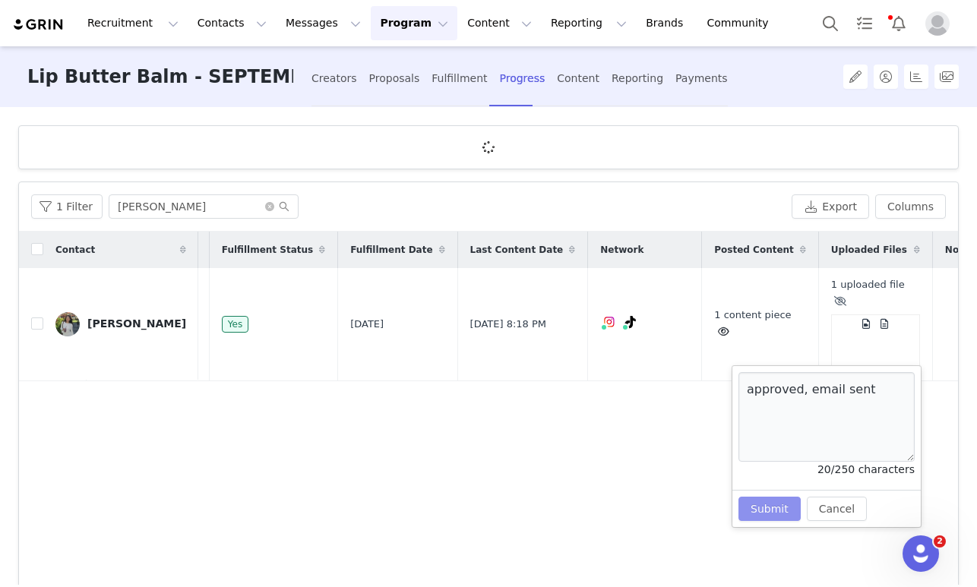
scroll to position [0, 0]
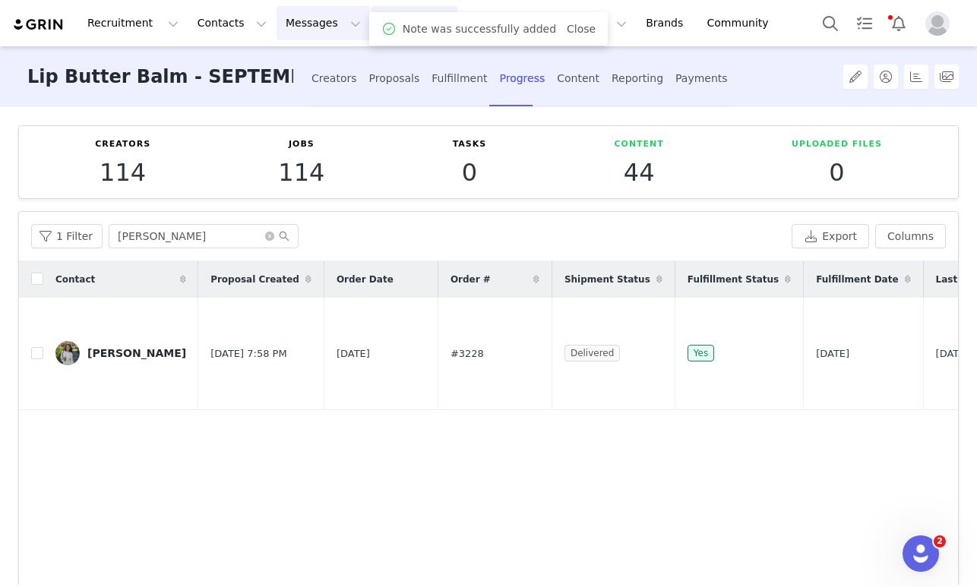
click at [297, 13] on button "Messages Messages" at bounding box center [323, 23] width 93 height 34
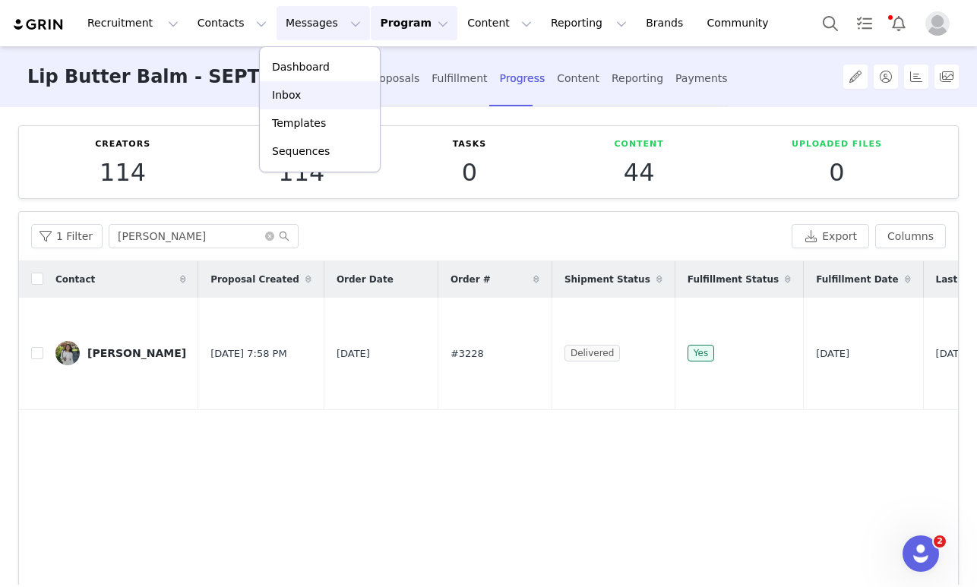
click at [305, 93] on div "Inbox" at bounding box center [320, 95] width 102 height 16
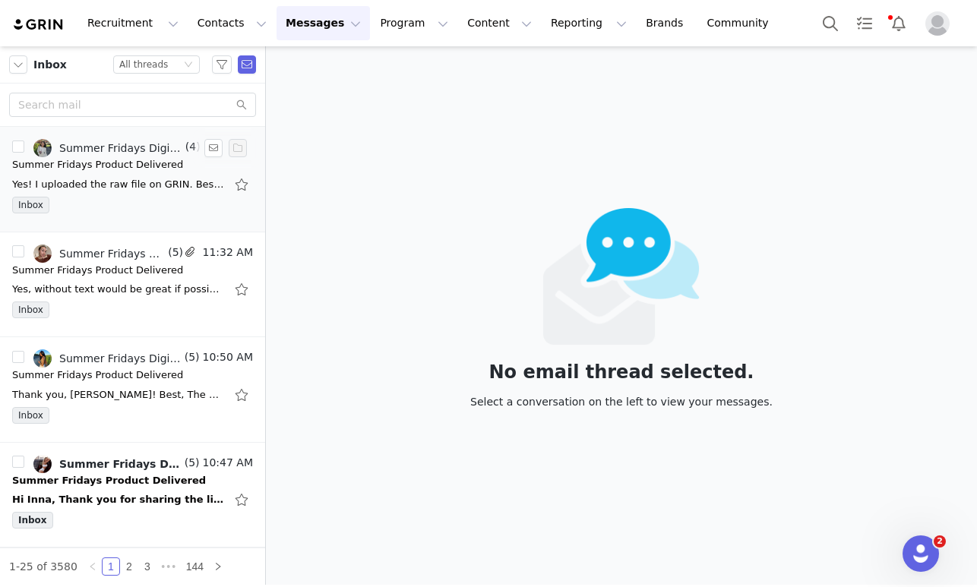
click at [122, 177] on div "Yes! I uploaded the raw file on GRIN. Best, [PERSON_NAME] On [DATE] 12:50 PM, S…" at bounding box center [118, 184] width 213 height 15
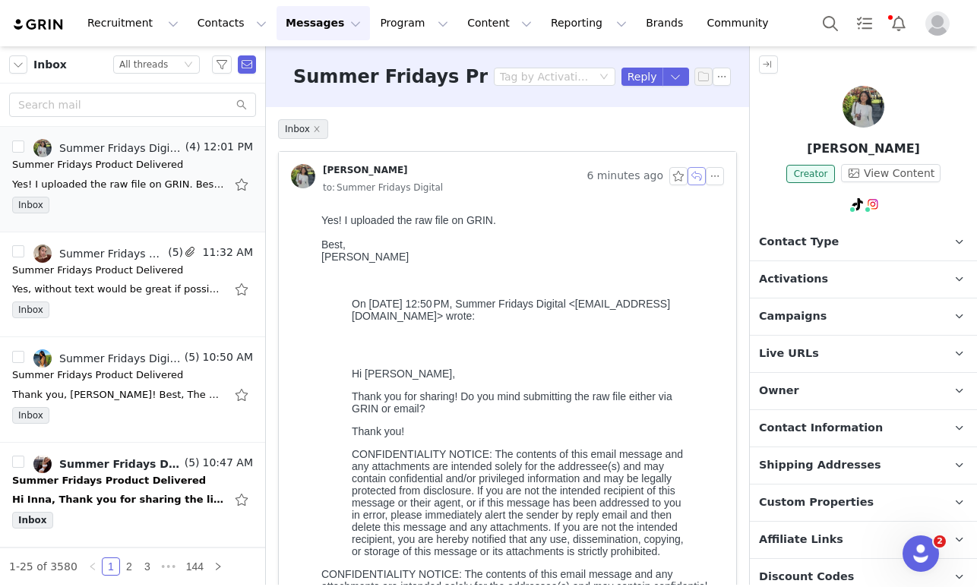
click at [699, 176] on button "button" at bounding box center [697, 176] width 18 height 18
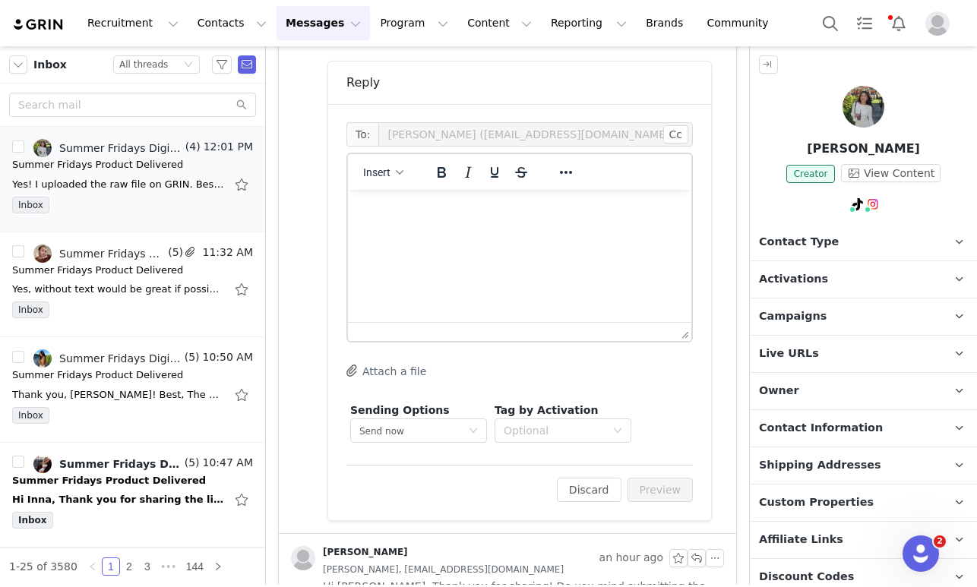
click at [401, 213] on p "Rich Text Area. Press ALT-0 for help." at bounding box center [519, 210] width 319 height 17
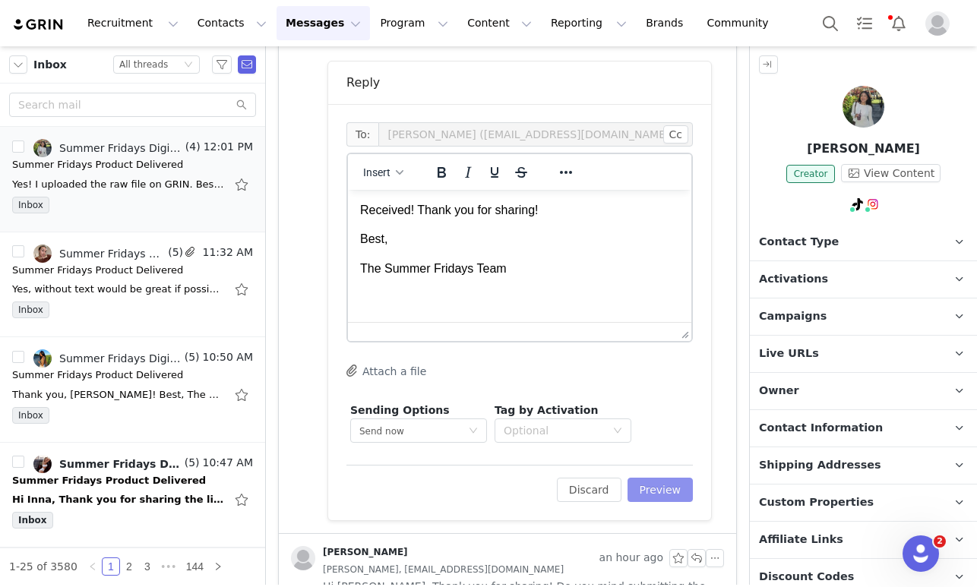
click at [659, 478] on button "Preview" at bounding box center [661, 490] width 66 height 24
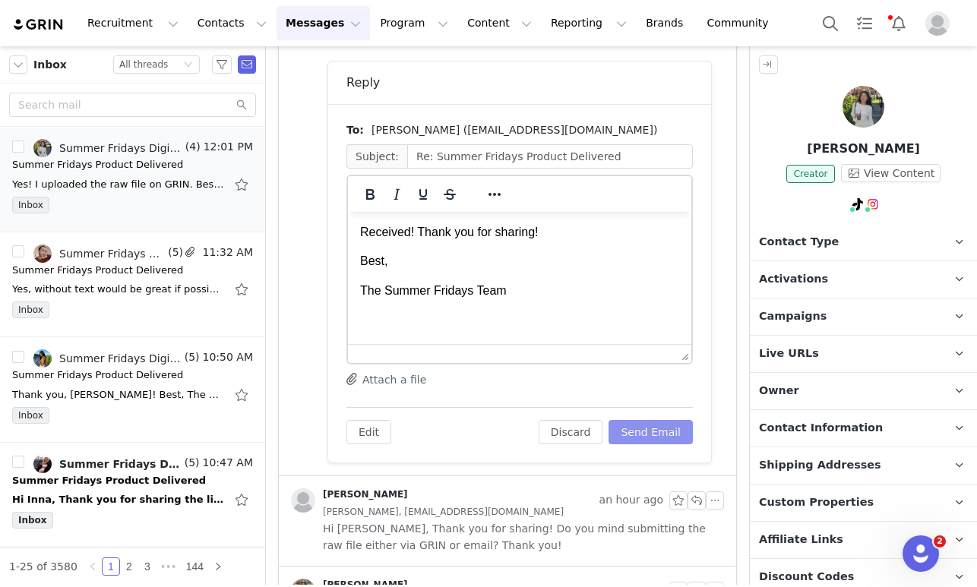
click at [659, 424] on button "Send Email" at bounding box center [651, 432] width 84 height 24
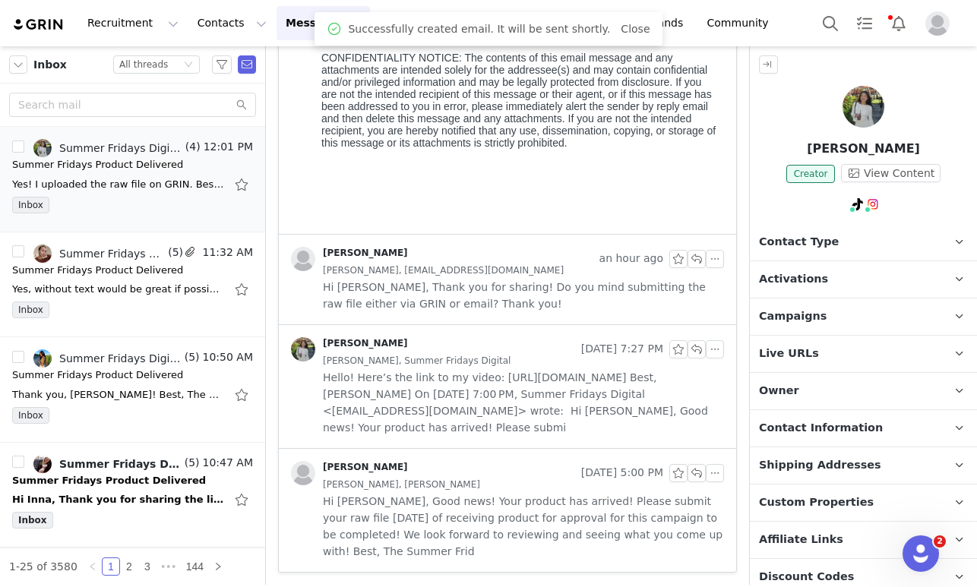
scroll to position [517, 0]
